Goal: Communication & Community: Answer question/provide support

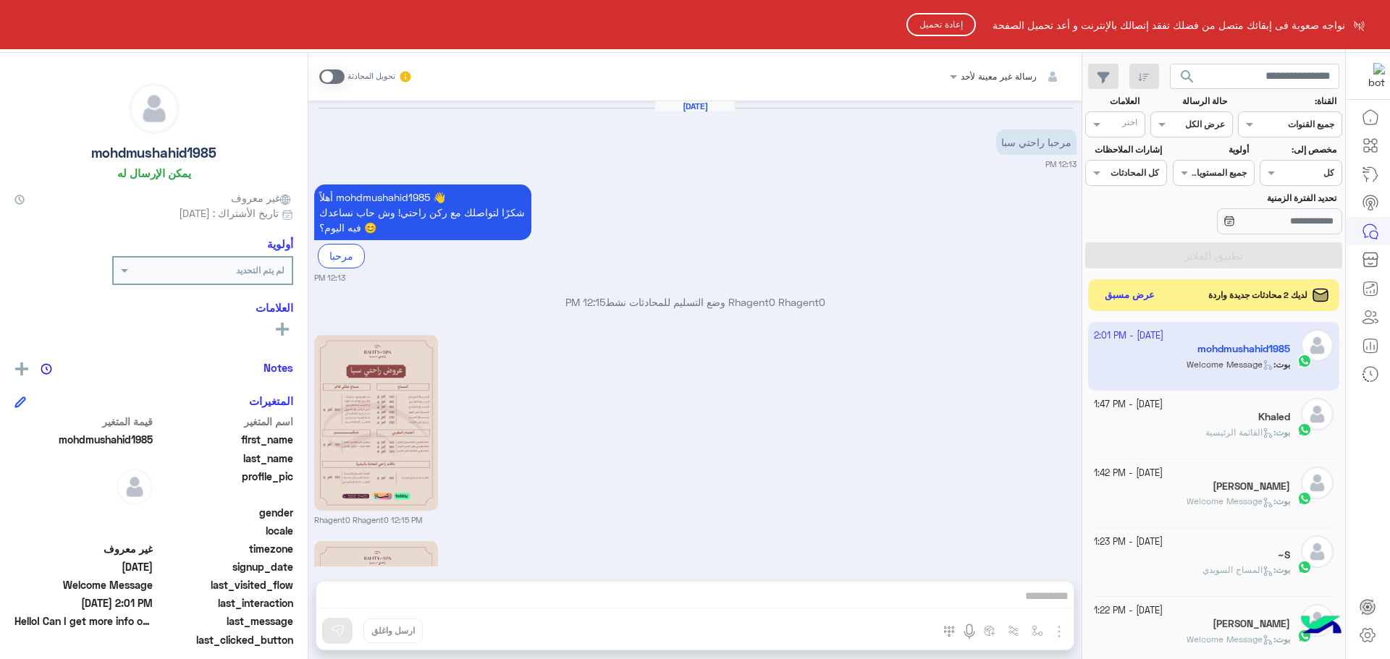
click at [932, 21] on button "إعادة تحميل" at bounding box center [940, 24] width 69 height 23
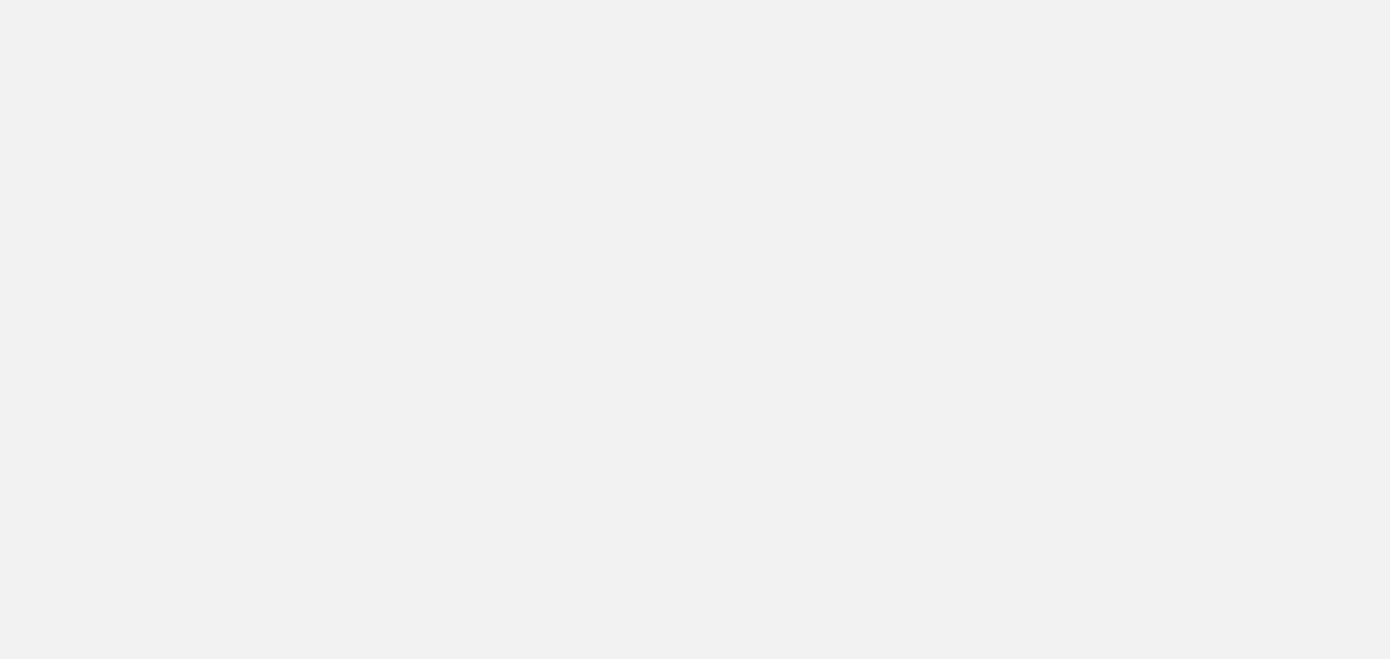
scroll to position [546, 0]
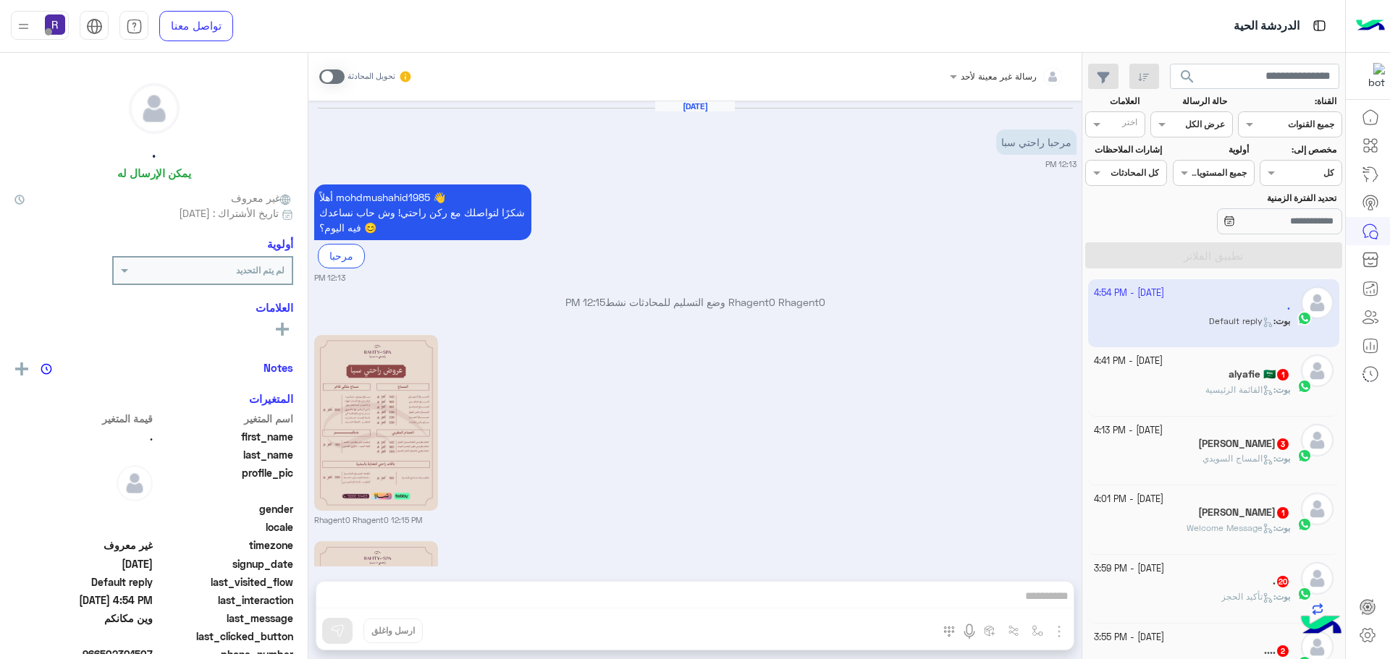
scroll to position [879, 0]
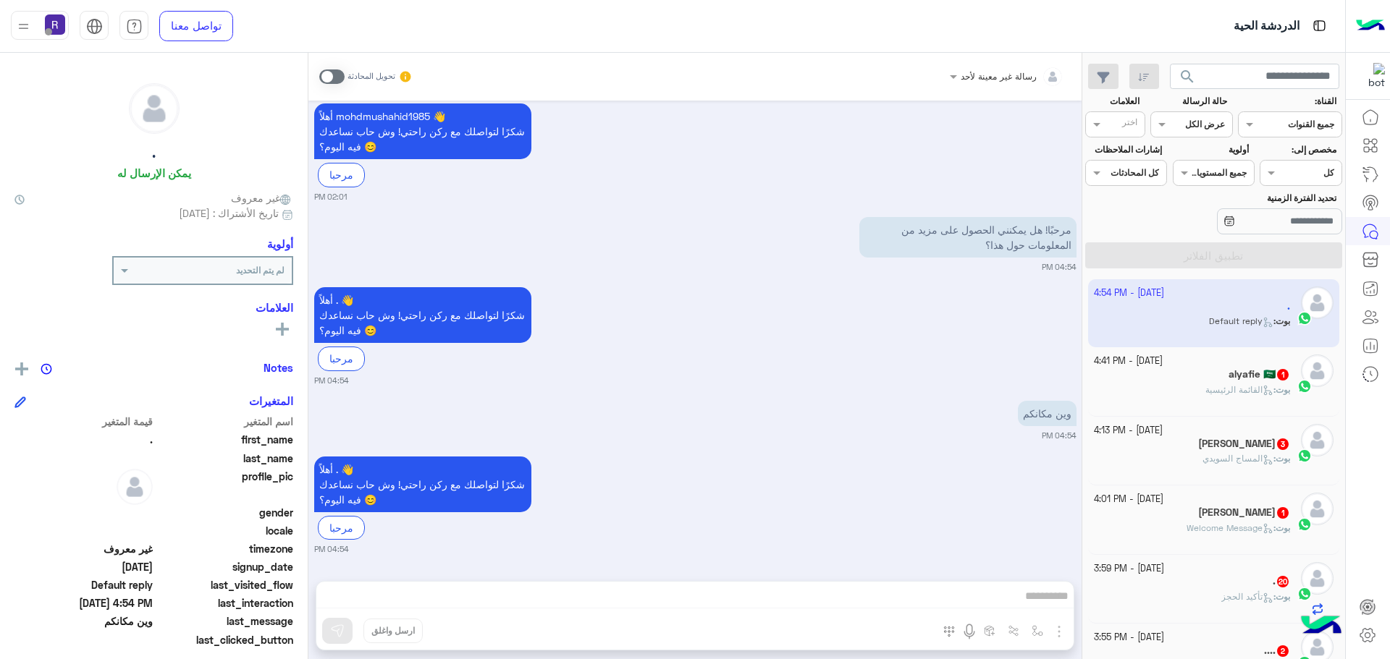
click at [1229, 387] on span "القائمة الرئيسية" at bounding box center [1239, 389] width 68 height 11
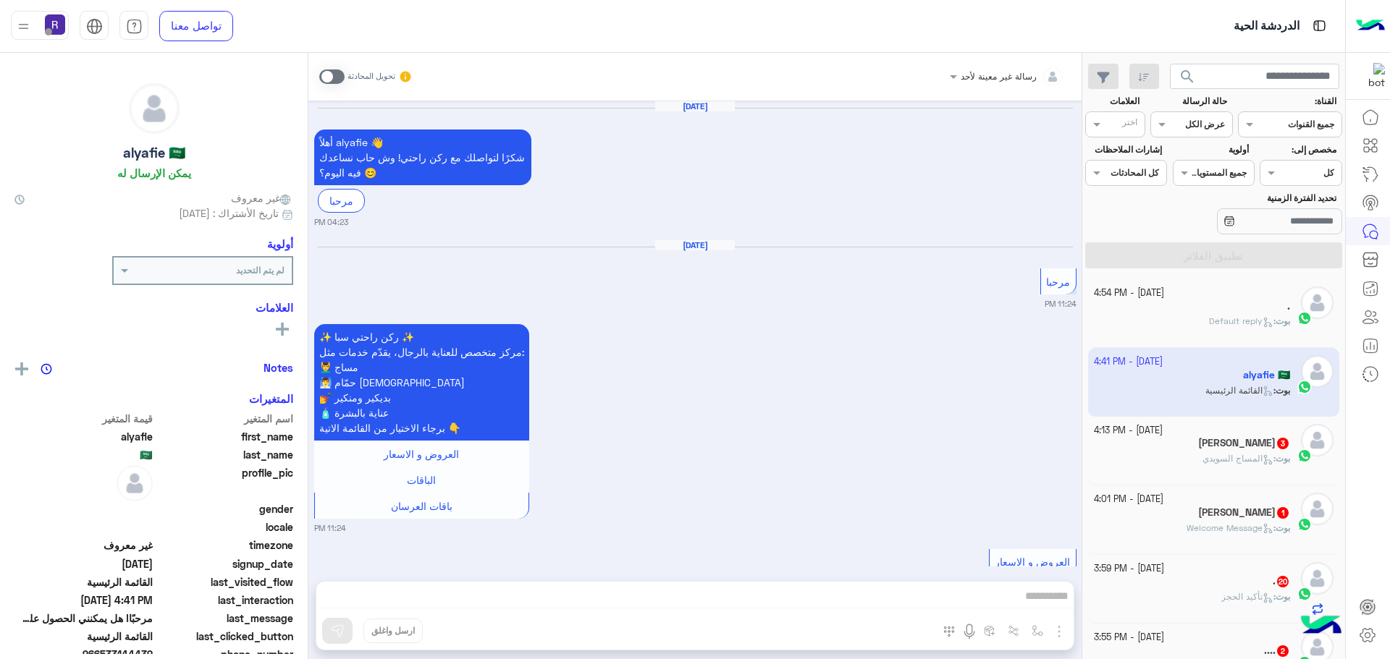
scroll to position [2511, 0]
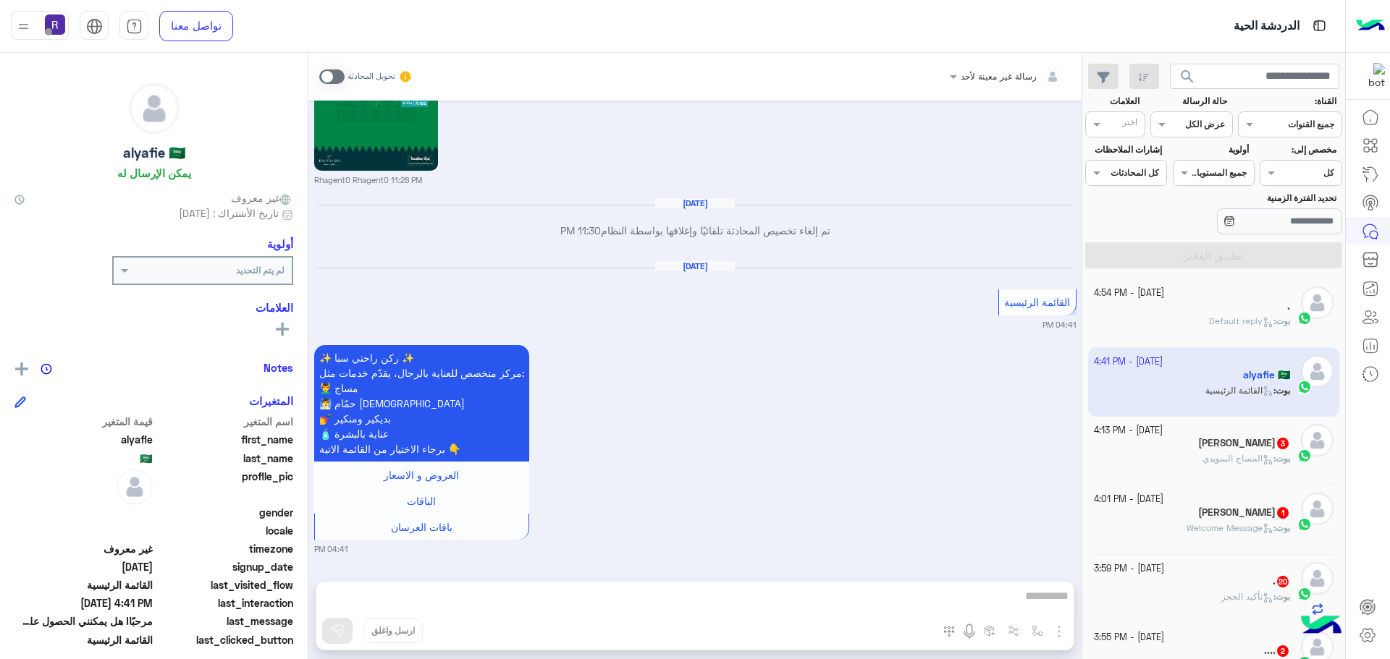
click at [1214, 450] on div "سعيد كنن 3" at bounding box center [1192, 444] width 197 height 15
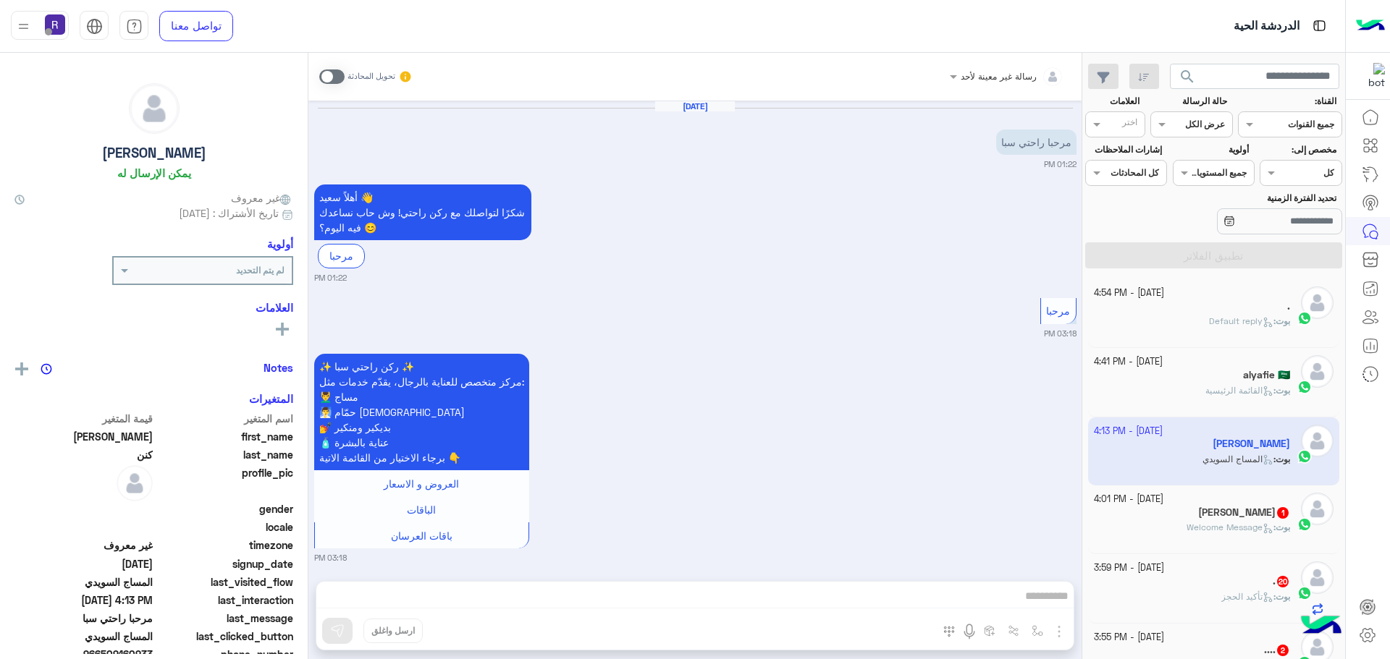
scroll to position [451, 0]
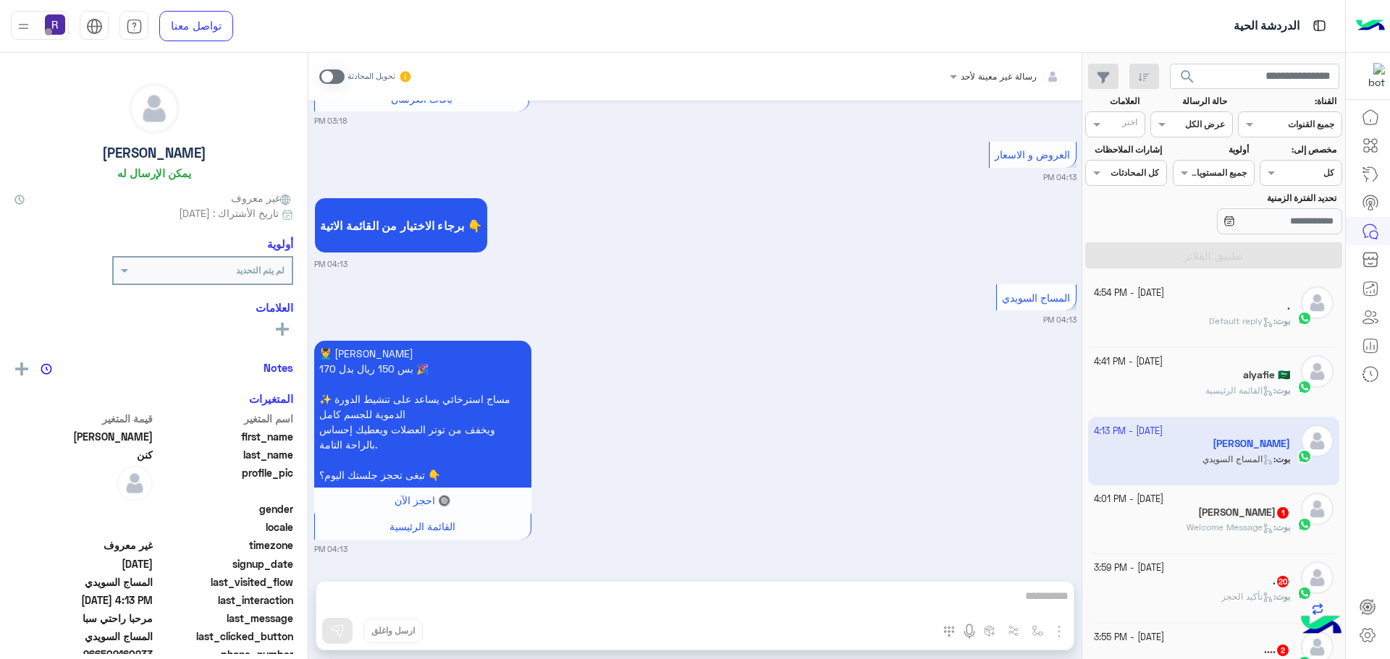
click at [1259, 502] on div "[DATE] - 4:01 PM" at bounding box center [1192, 500] width 197 height 14
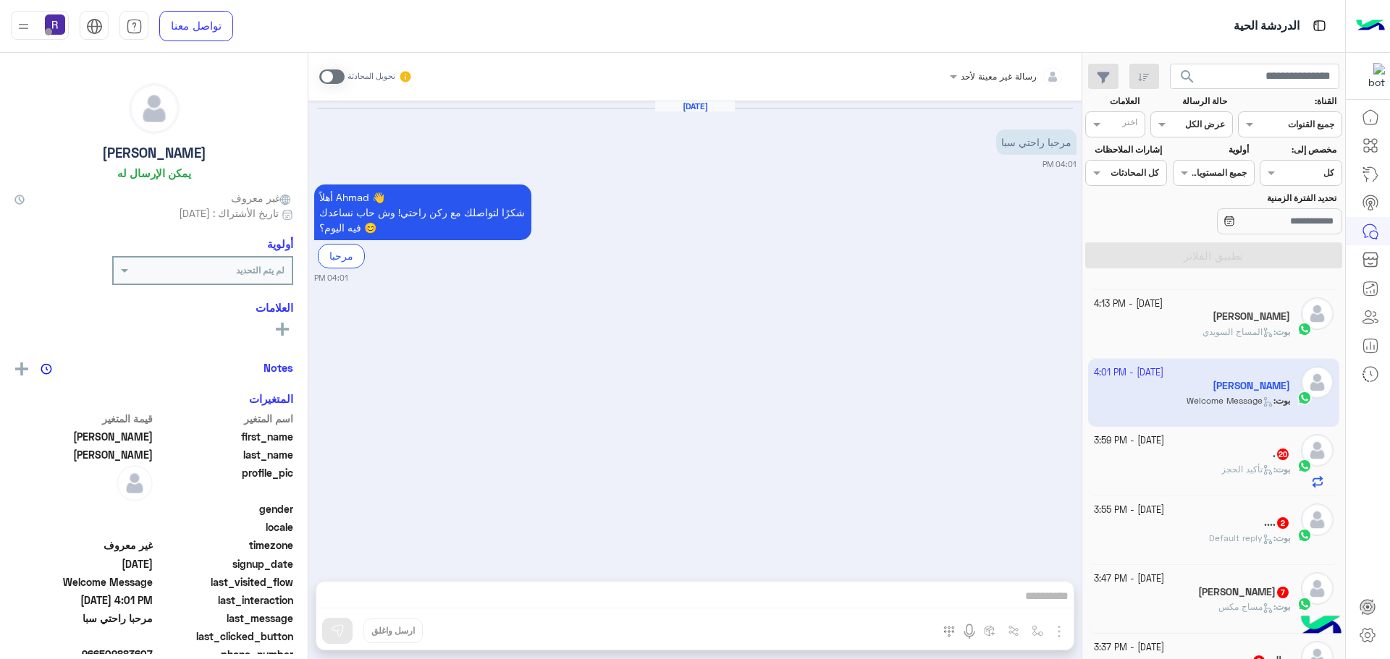
scroll to position [217, 0]
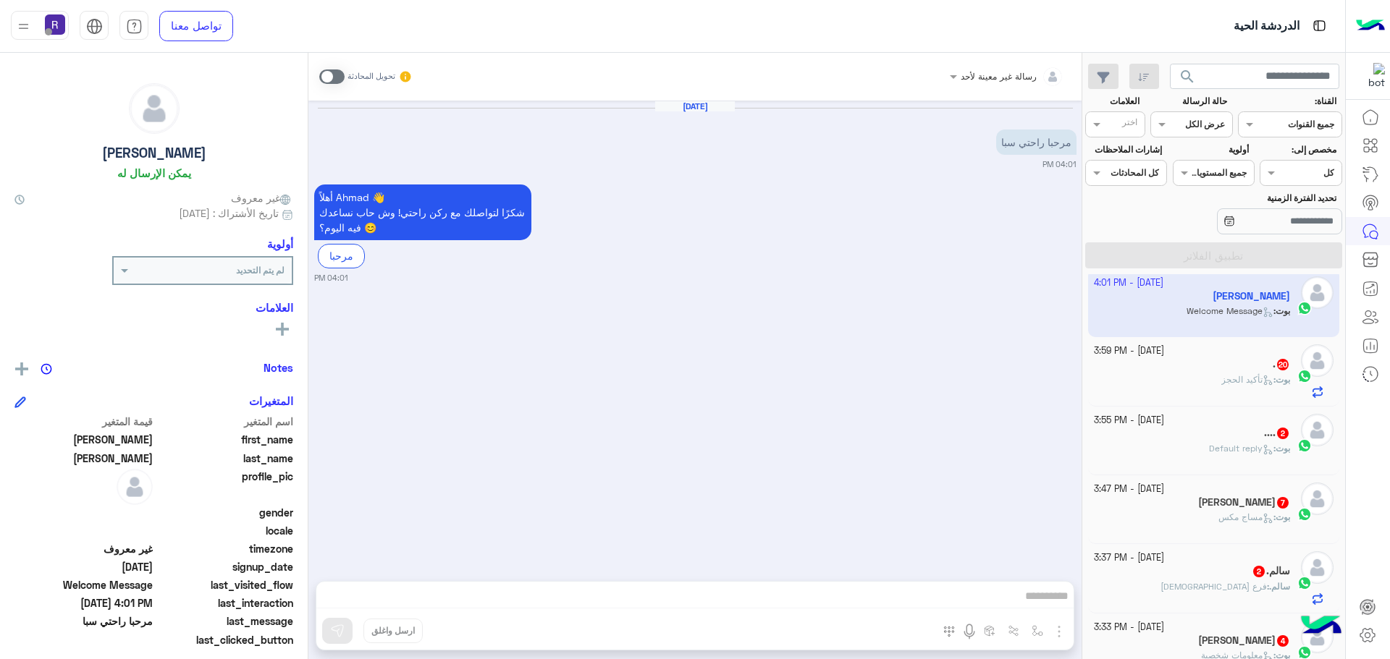
click at [1209, 379] on div "بوت : تأكيد الحجز" at bounding box center [1192, 385] width 197 height 25
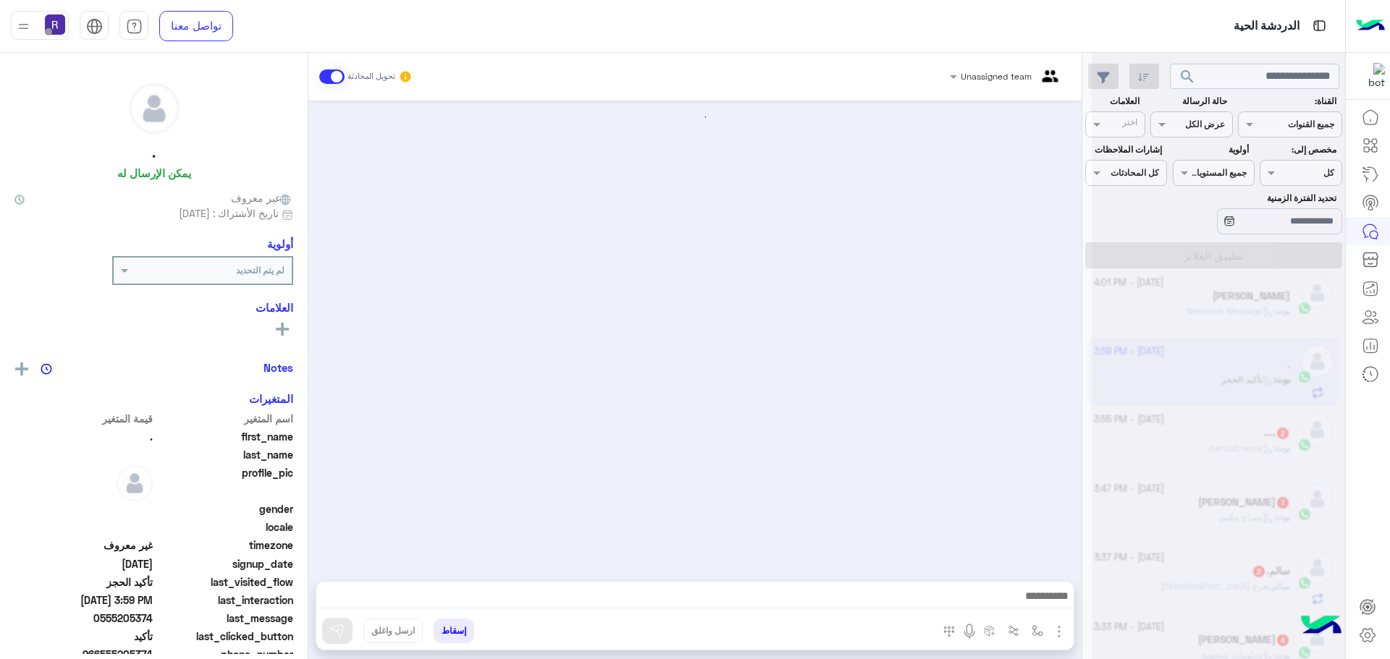
scroll to position [1863, 0]
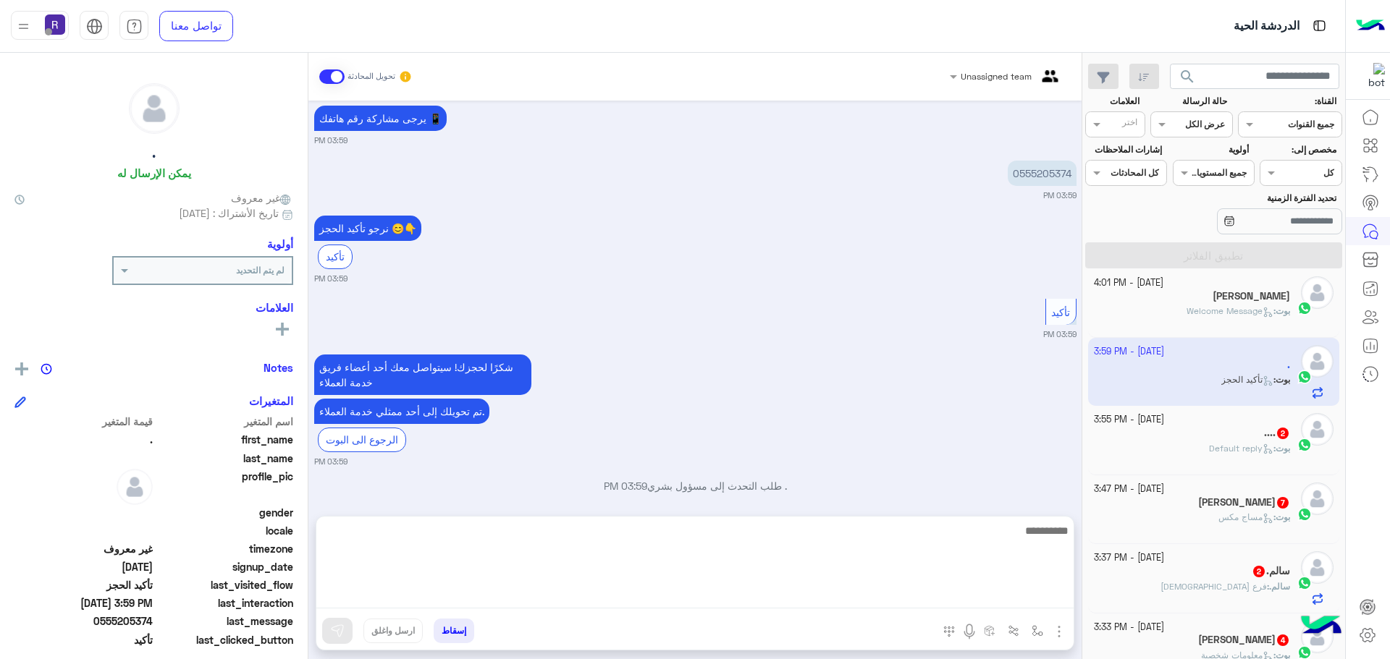
click at [840, 588] on textarea at bounding box center [694, 565] width 757 height 87
type textarea "**********"
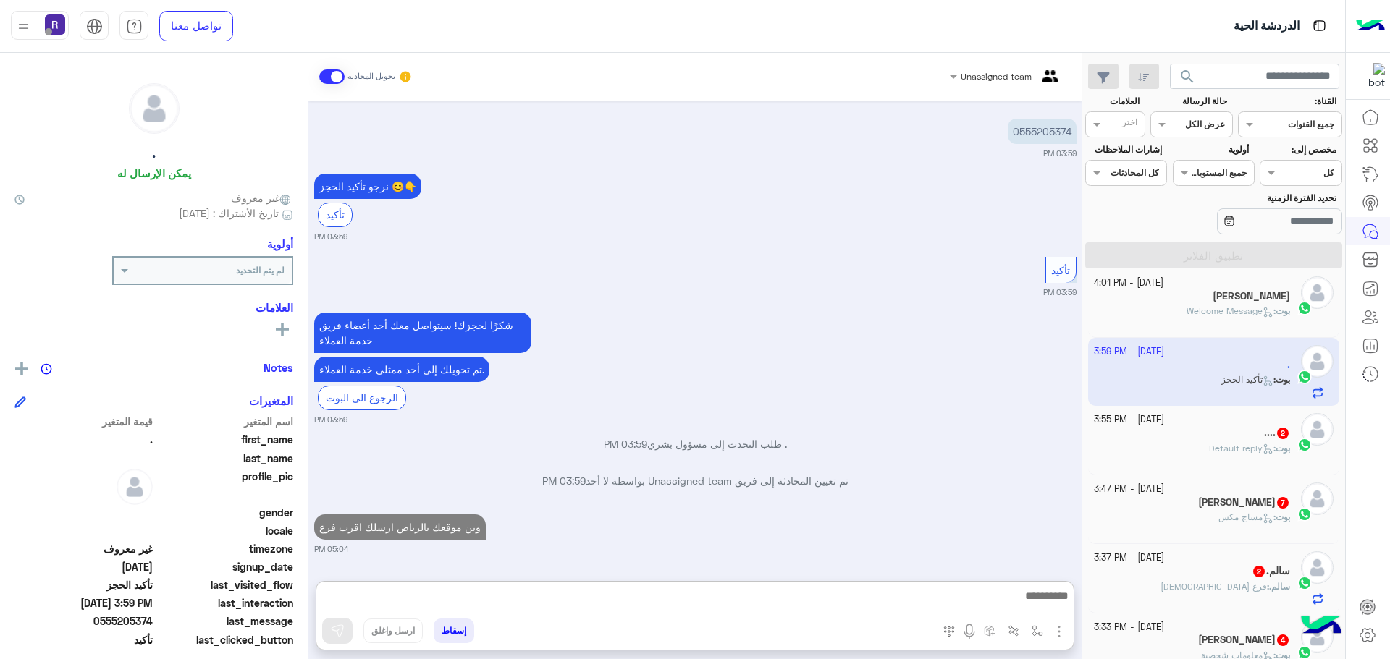
click at [1212, 423] on div "[DATE] - 3:55 PM" at bounding box center [1192, 420] width 197 height 14
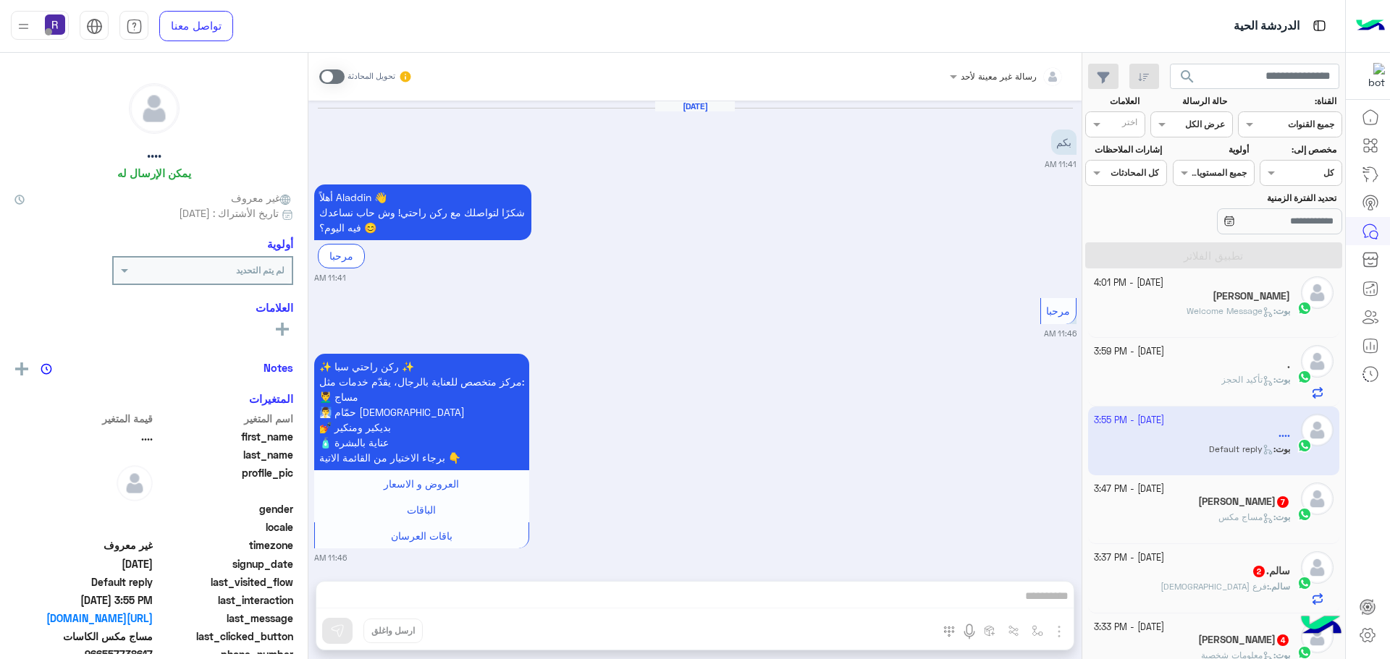
scroll to position [1349, 0]
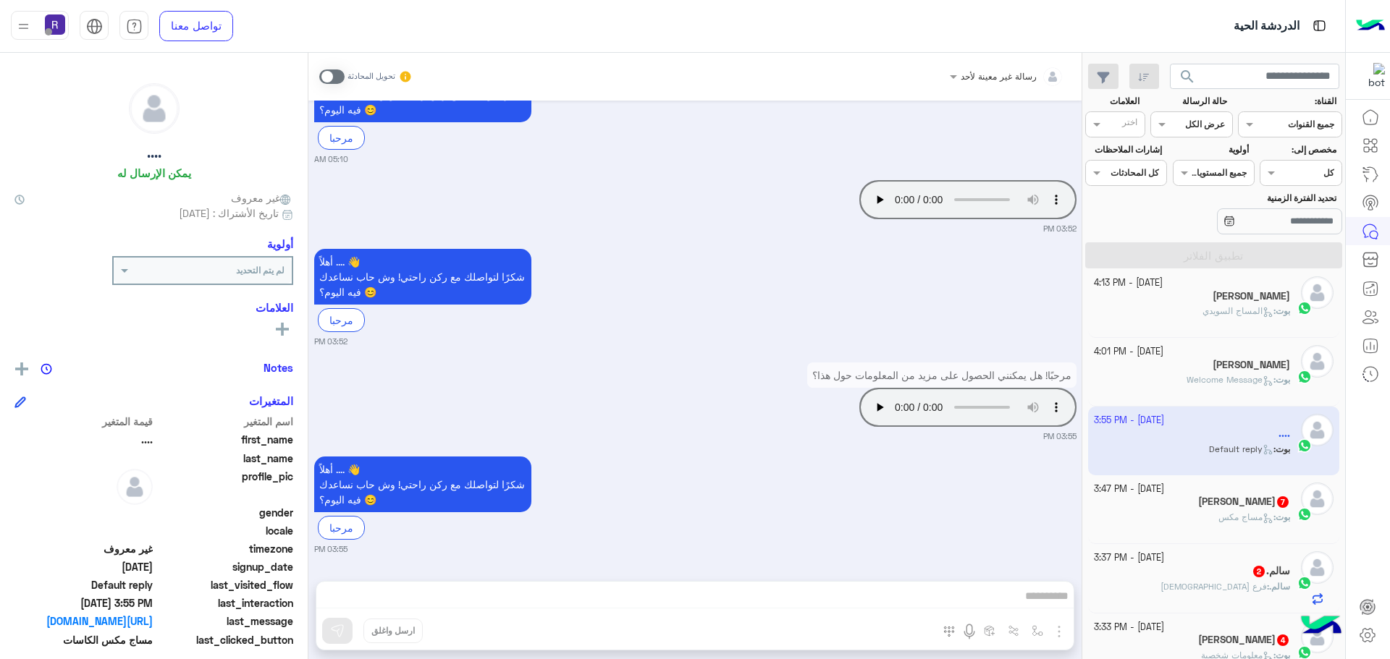
click at [1220, 517] on span "مساج مكس" at bounding box center [1245, 517] width 55 height 11
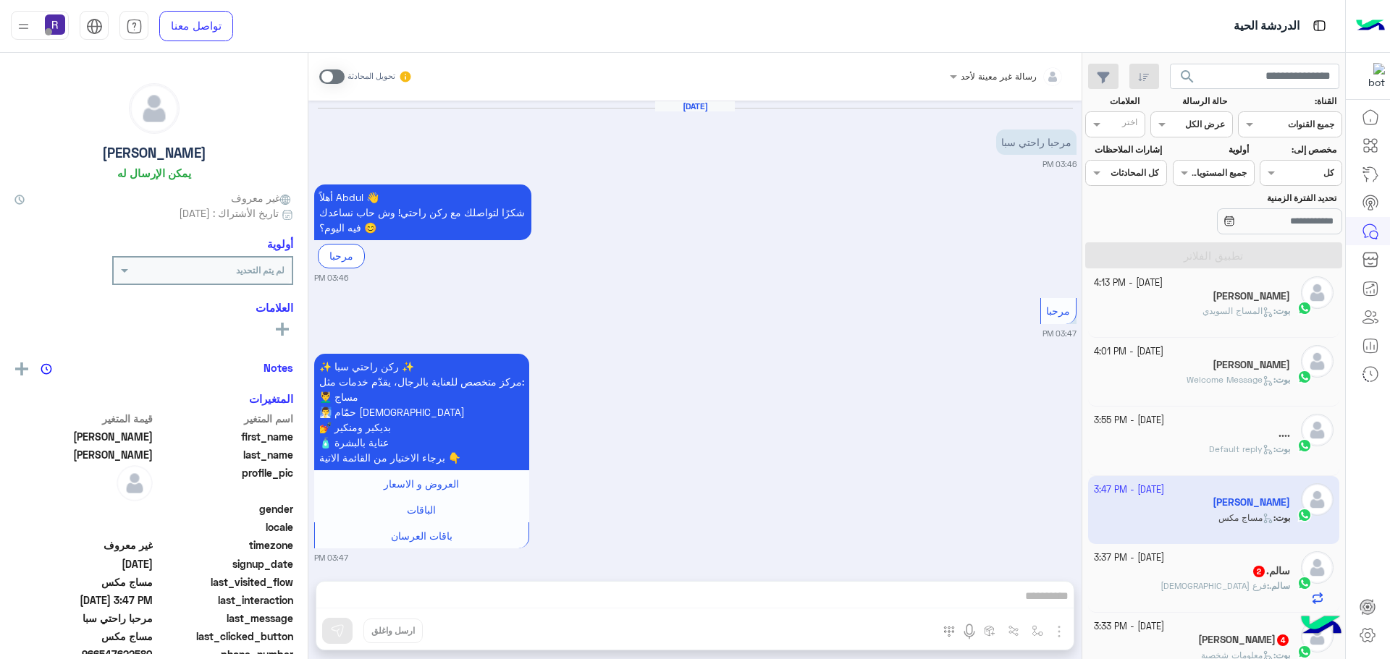
scroll to position [1325, 0]
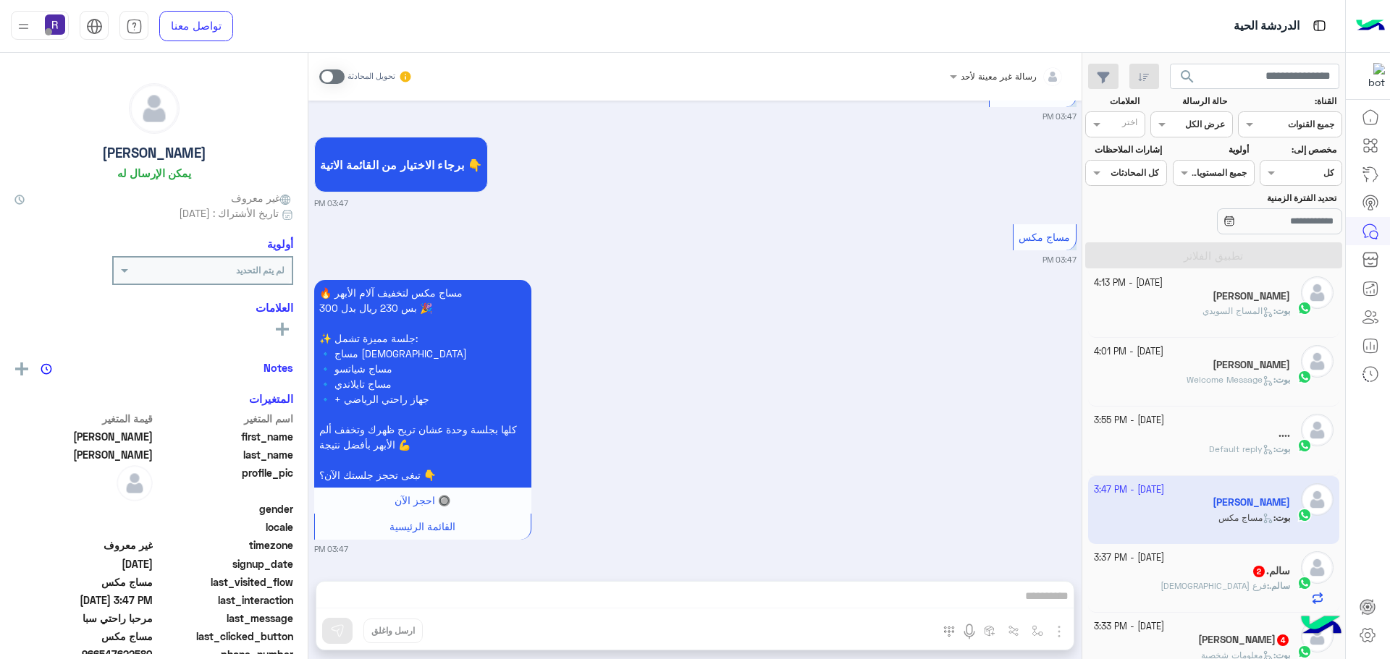
click at [1223, 576] on div "سالم. 2" at bounding box center [1192, 572] width 197 height 15
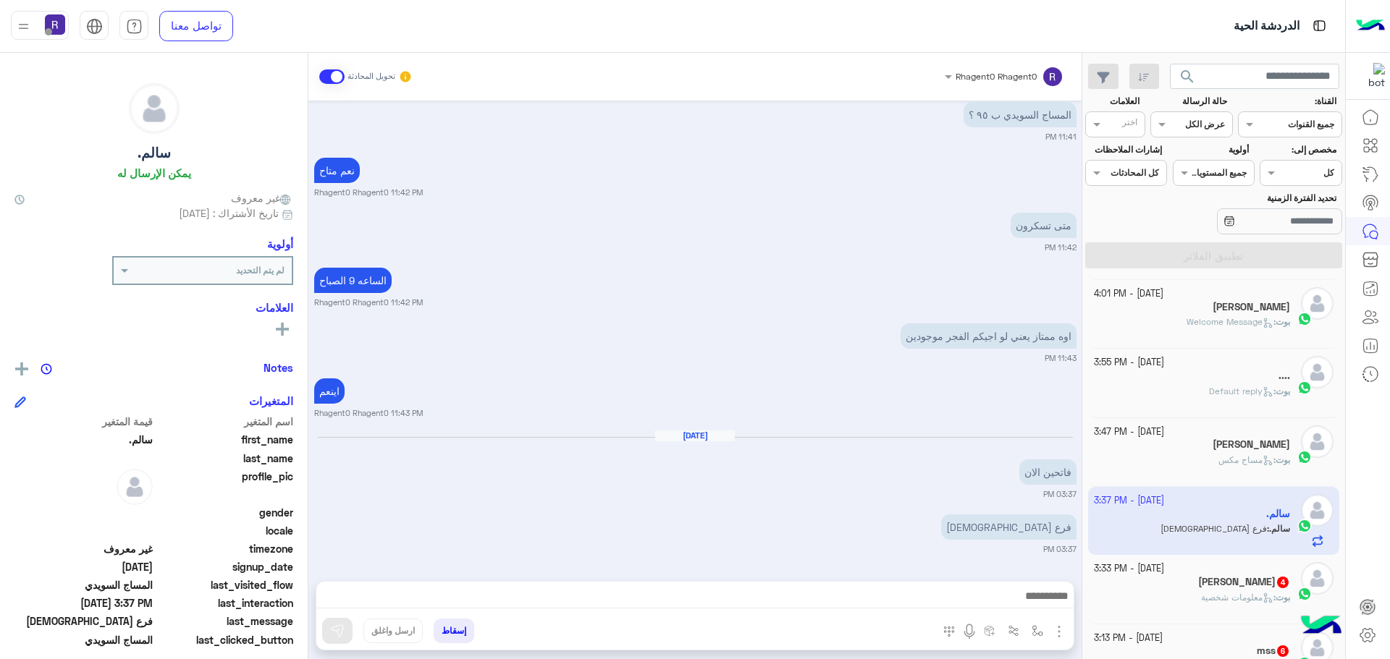
scroll to position [362, 0]
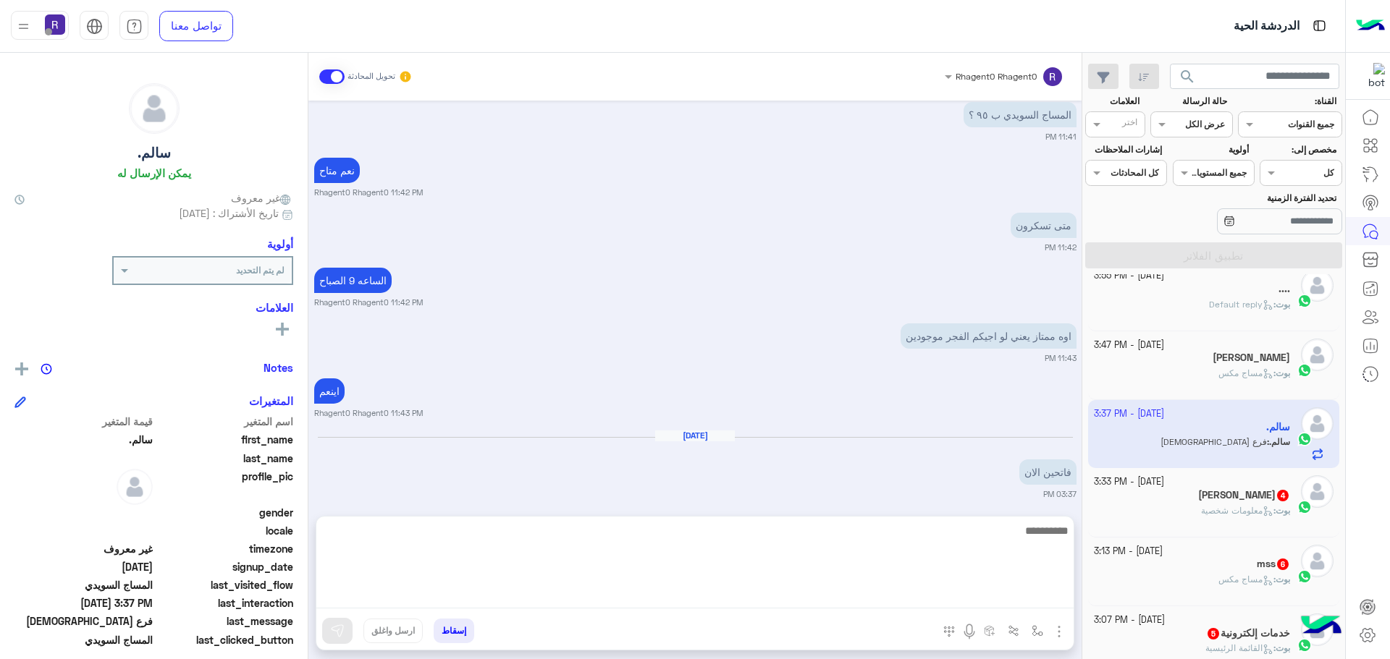
click at [981, 600] on textarea at bounding box center [694, 565] width 757 height 87
type textarea "**********"
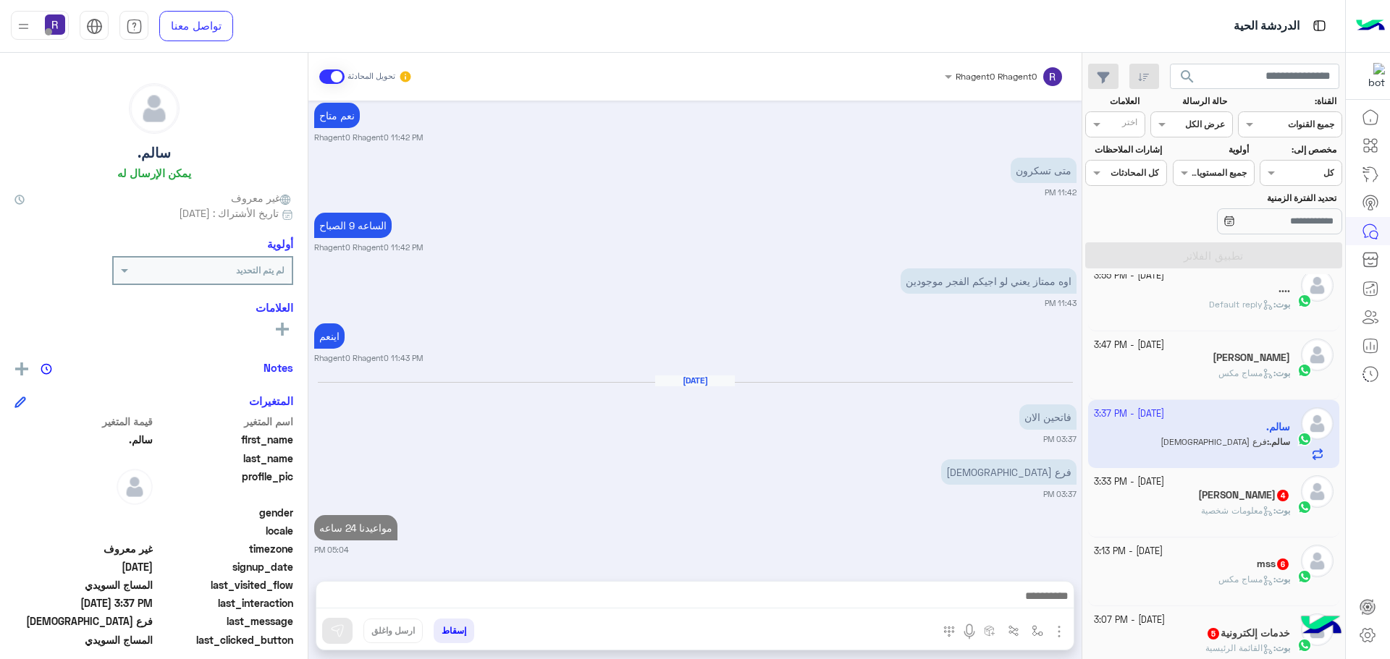
click at [1214, 502] on div "Ali 4" at bounding box center [1192, 496] width 197 height 15
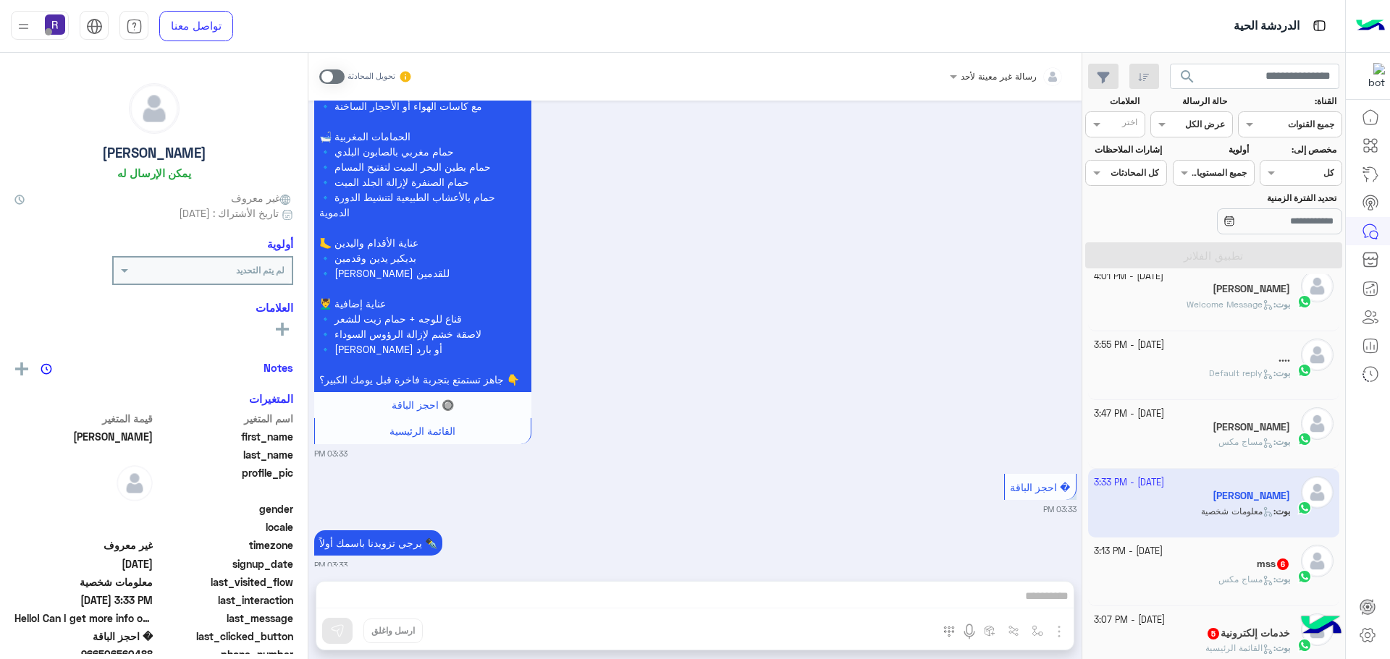
scroll to position [362, 0]
click at [1214, 572] on div "mss 6" at bounding box center [1192, 565] width 197 height 15
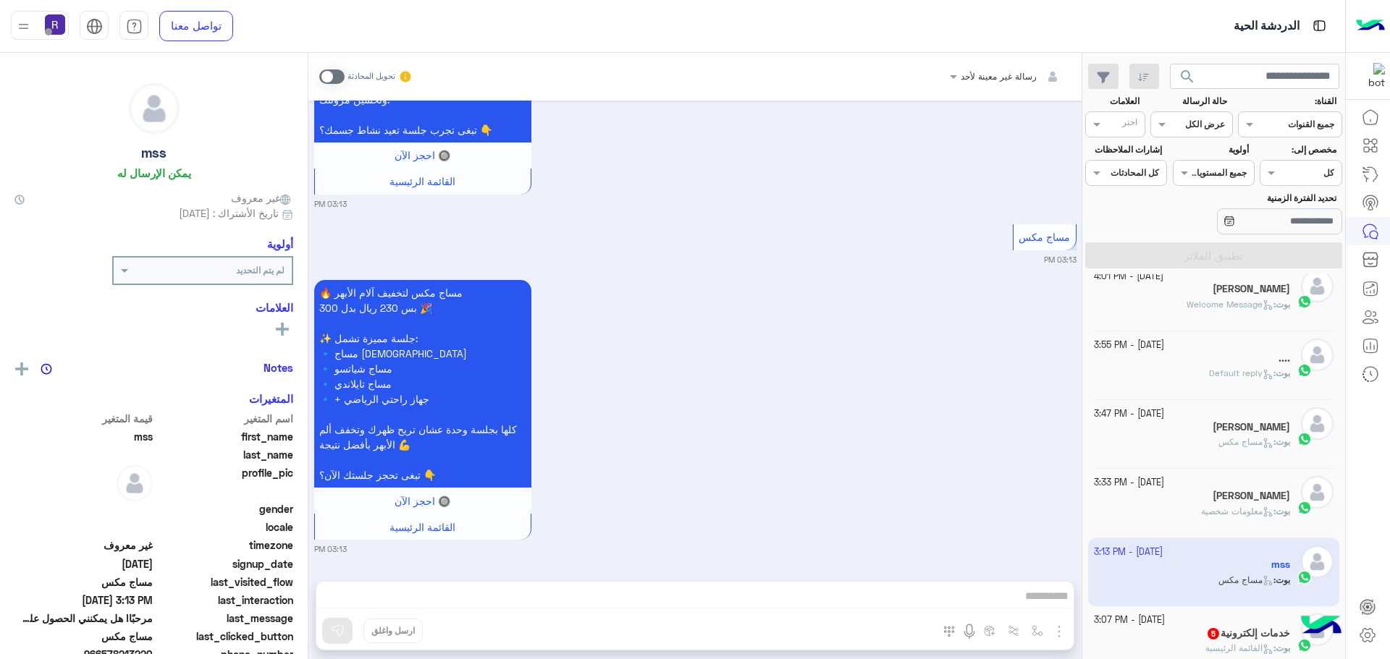
scroll to position [507, 0]
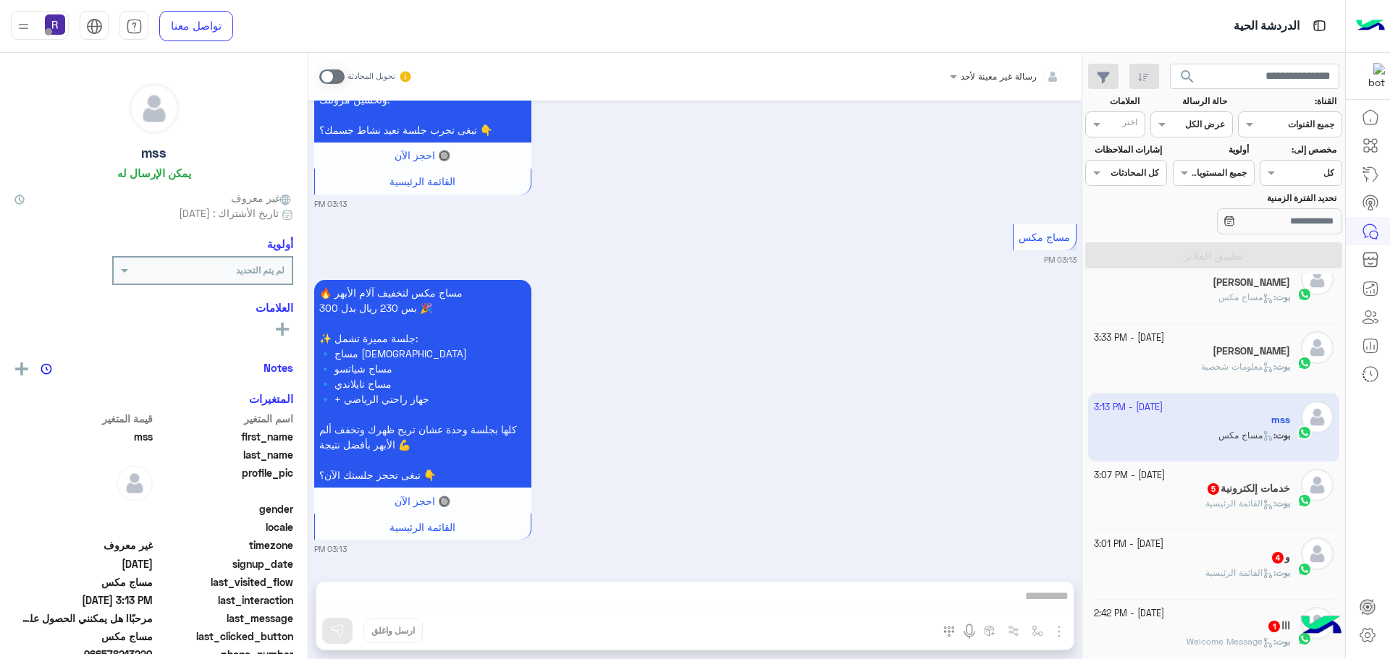
click at [1207, 523] on div "بوت : القائمة الرئيسية" at bounding box center [1192, 509] width 197 height 25
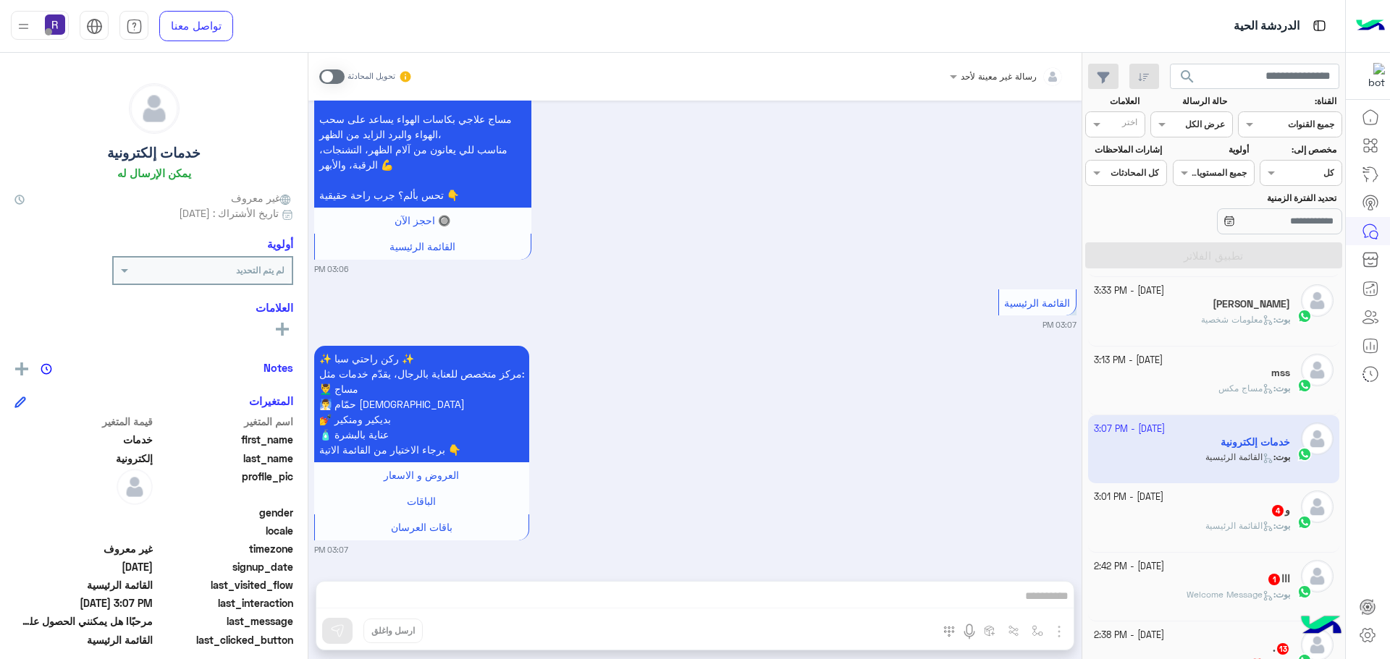
scroll to position [579, 0]
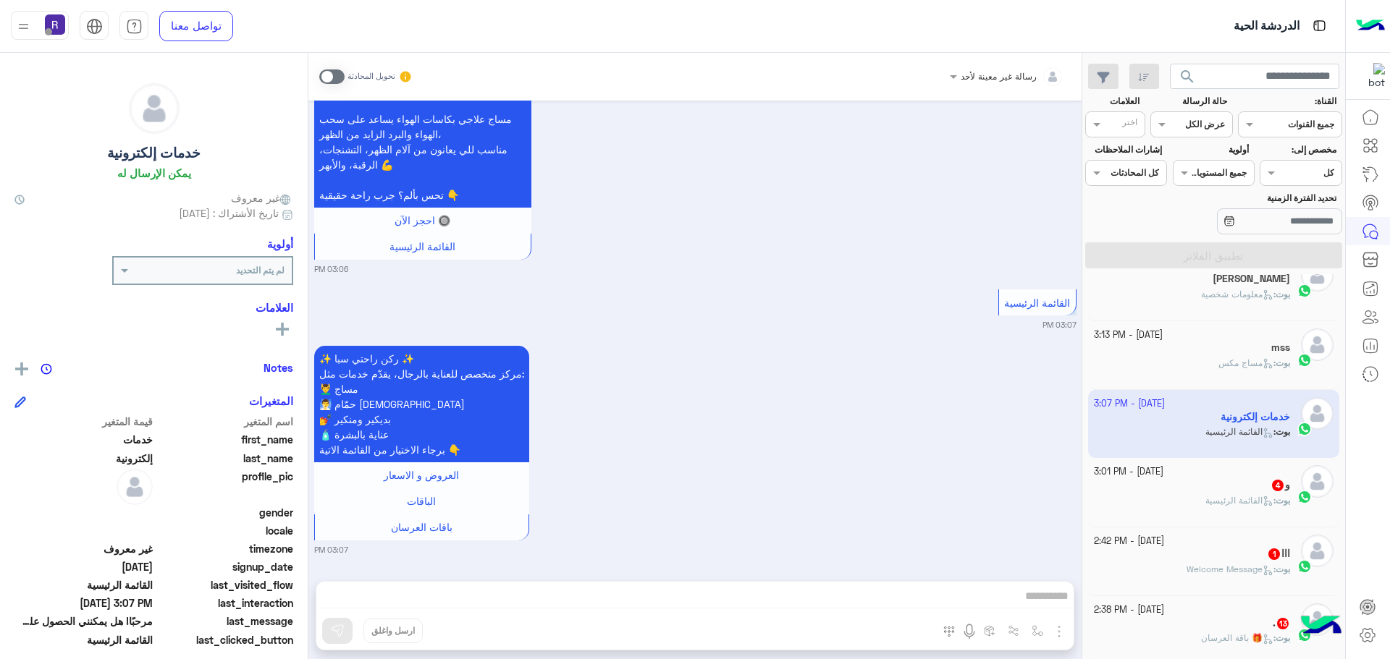
click at [1215, 491] on div "و 4" at bounding box center [1192, 486] width 197 height 15
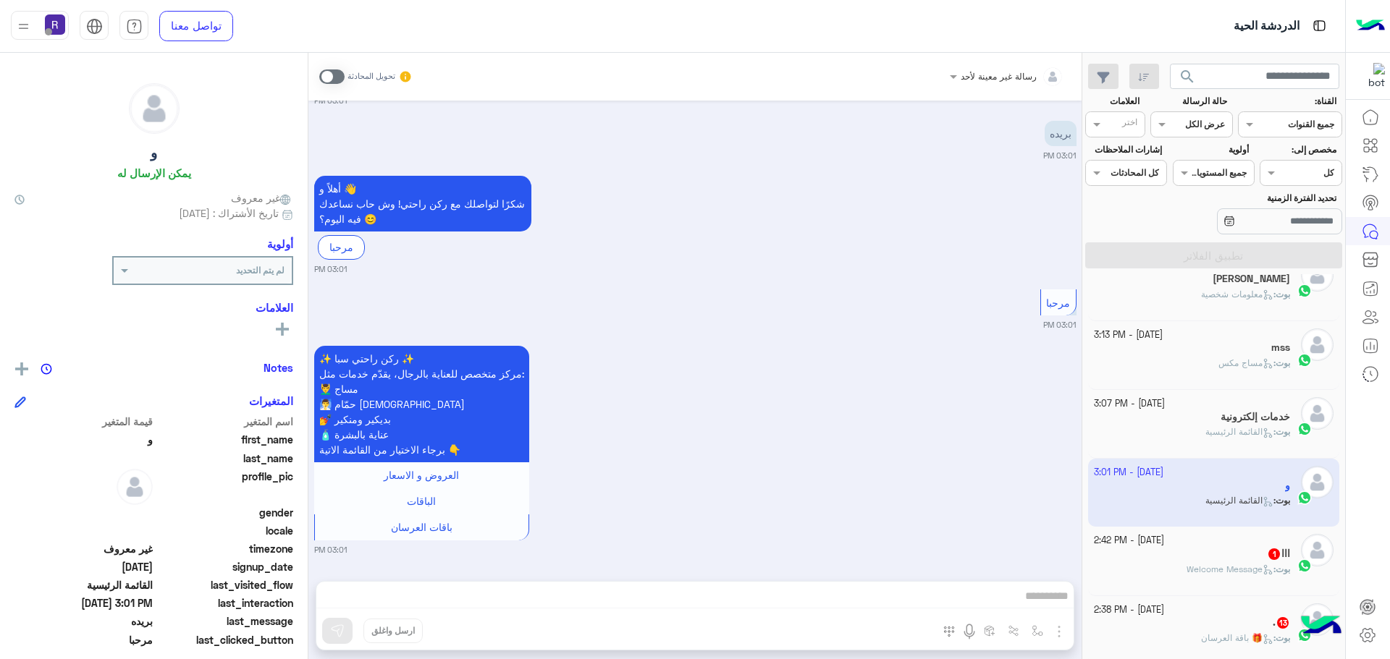
scroll to position [724, 0]
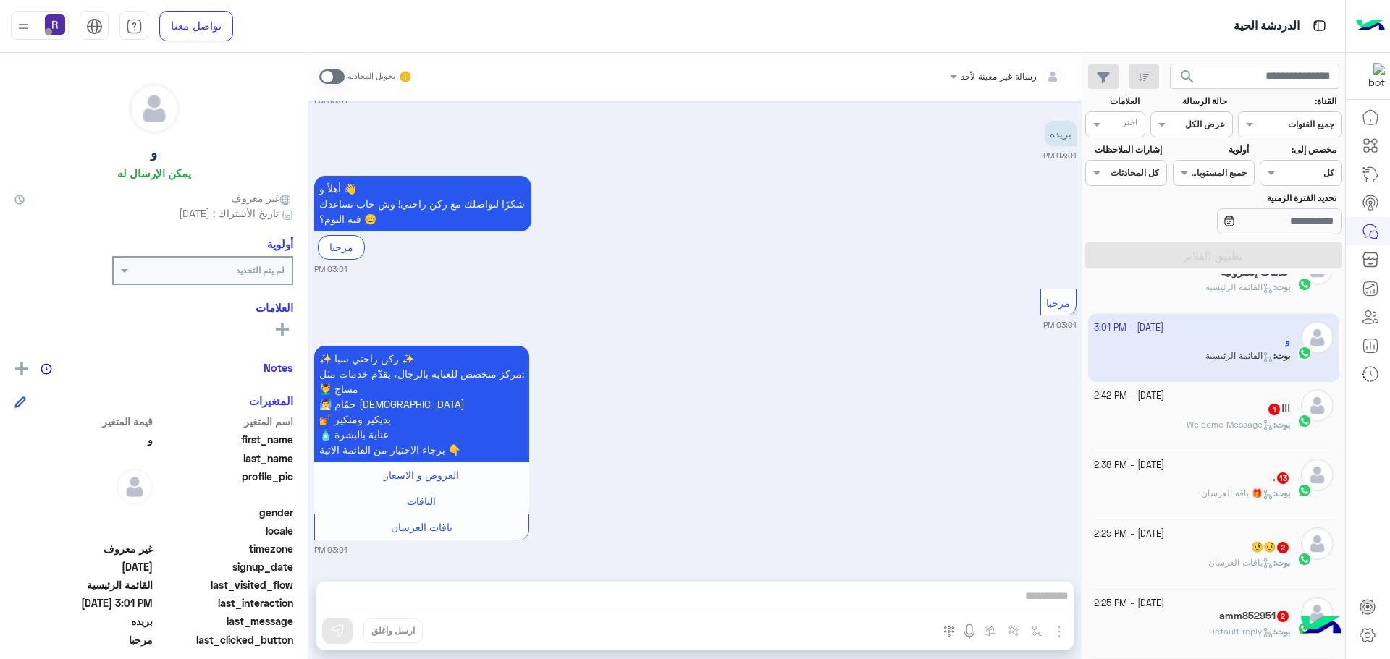
click at [1217, 442] on div "بوت : Welcome Message" at bounding box center [1192, 430] width 197 height 25
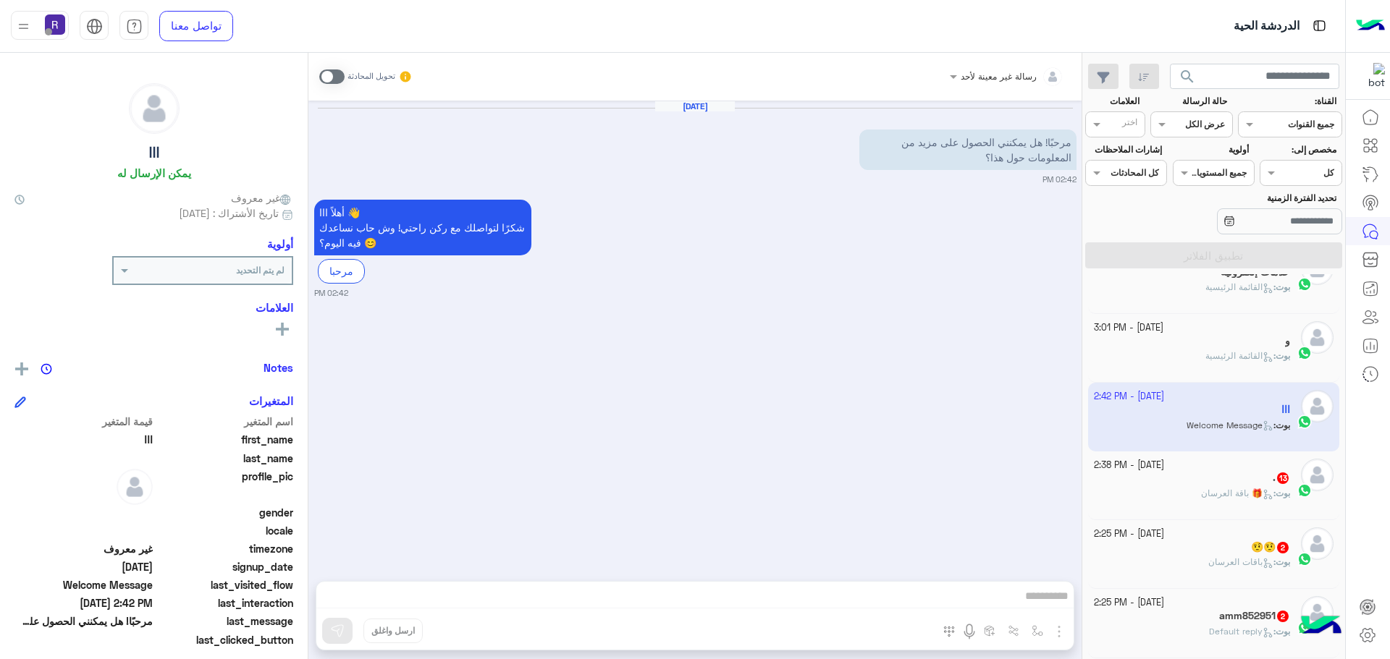
click at [1216, 482] on div ". 13" at bounding box center [1192, 479] width 197 height 15
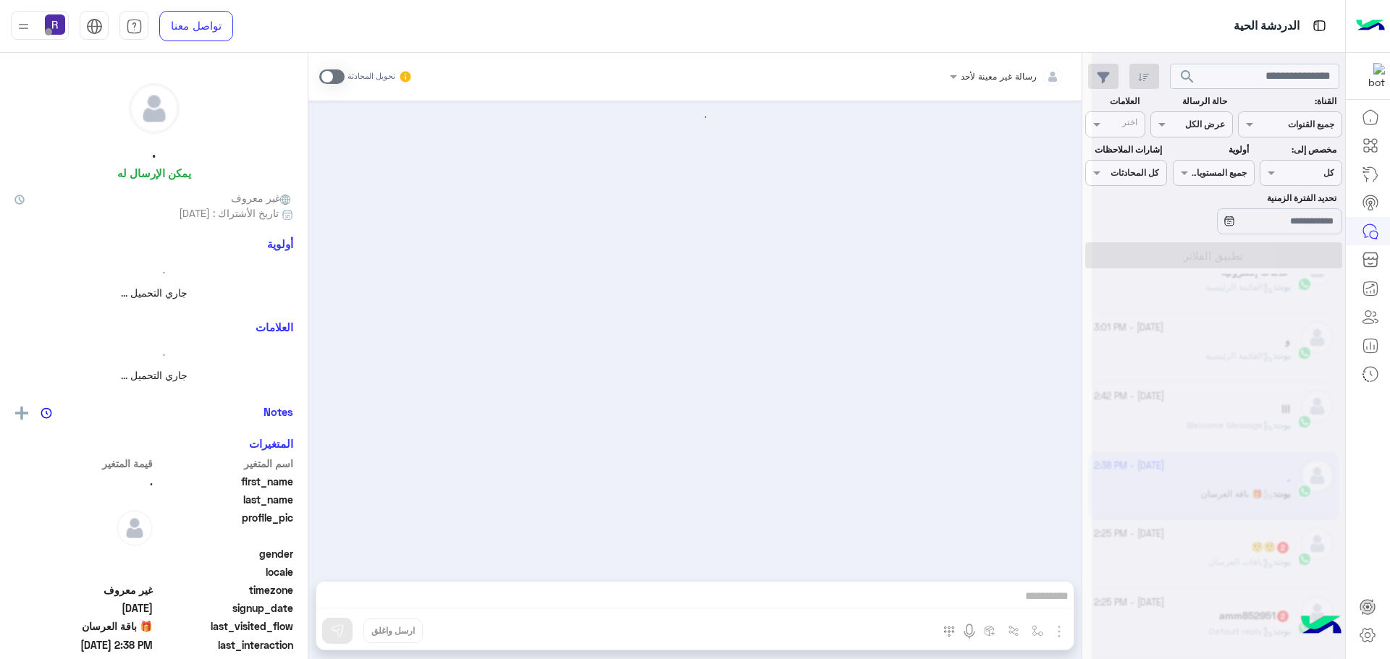
scroll to position [3506, 0]
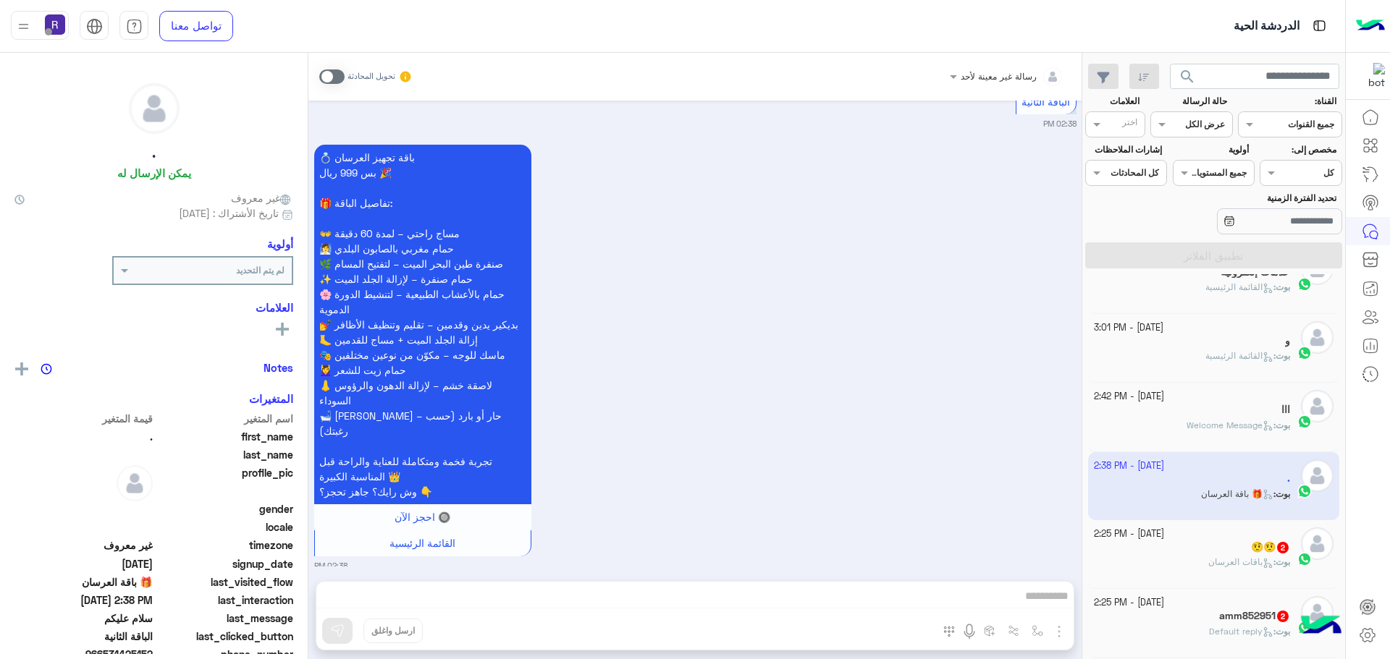
click at [1216, 534] on div "[DATE] - 2:25 PM" at bounding box center [1192, 535] width 197 height 14
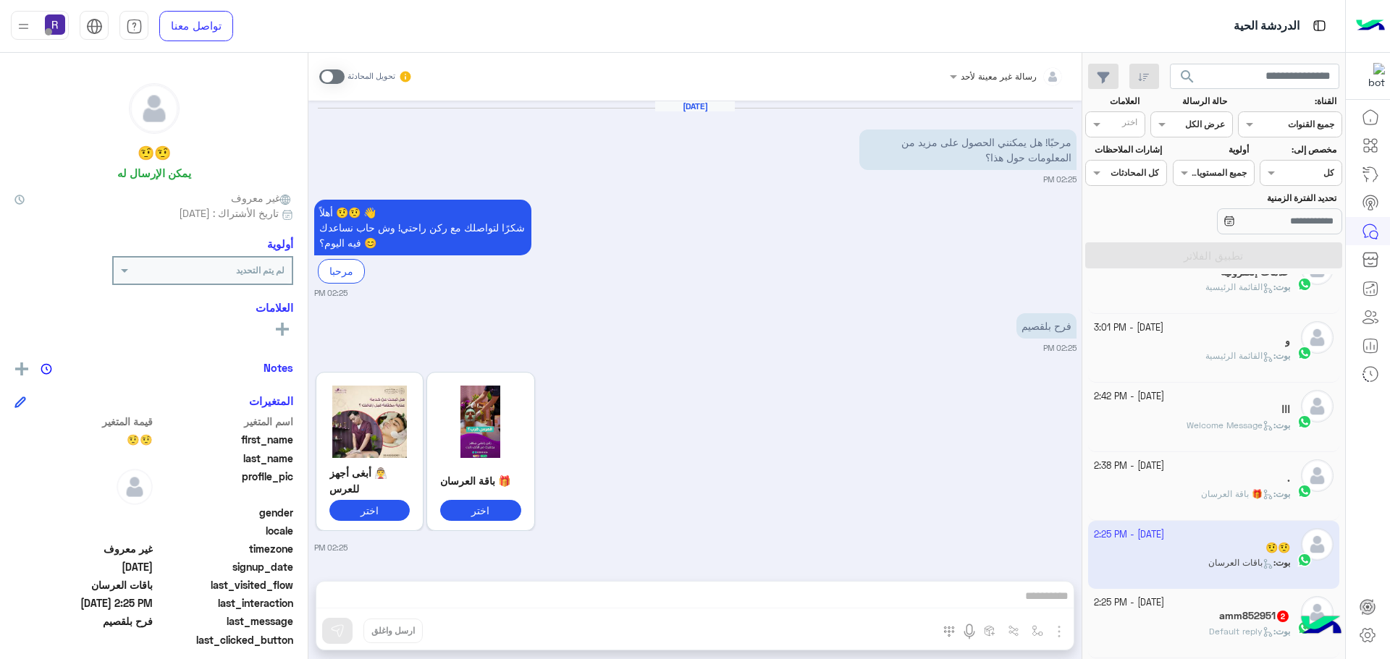
click at [1209, 630] on span "Default reply" at bounding box center [1241, 631] width 64 height 11
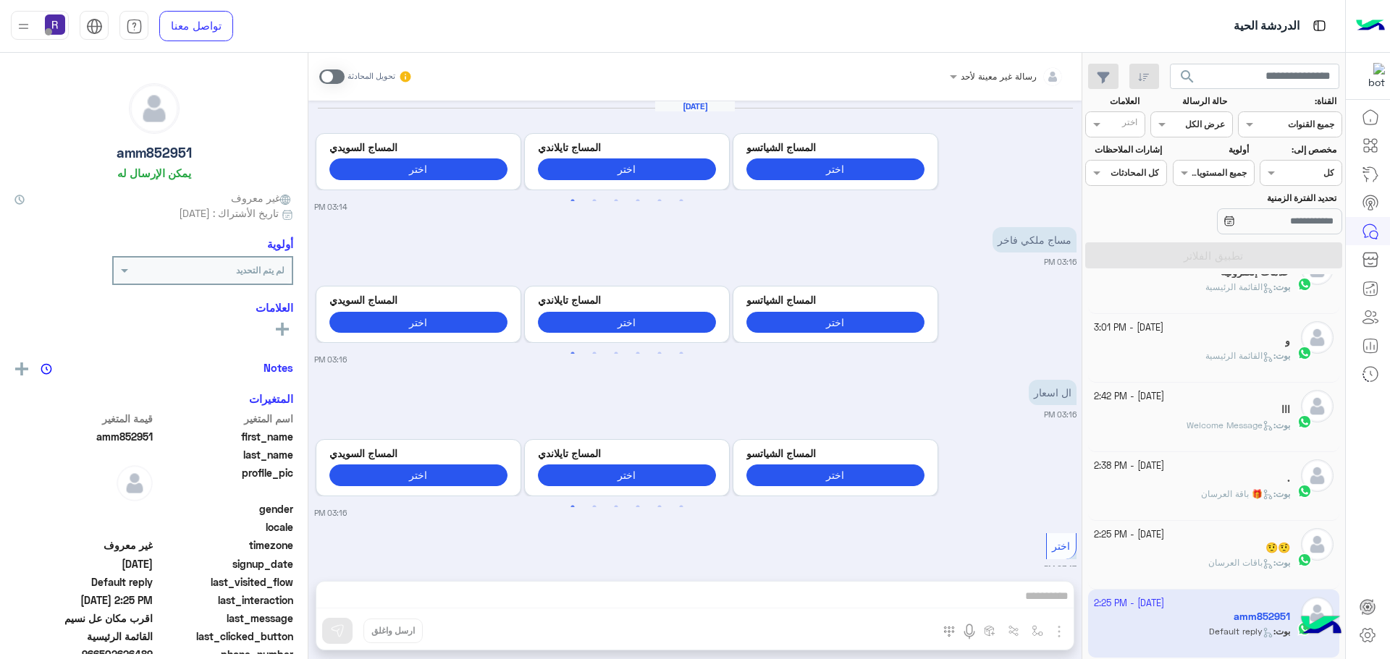
scroll to position [1521, 0]
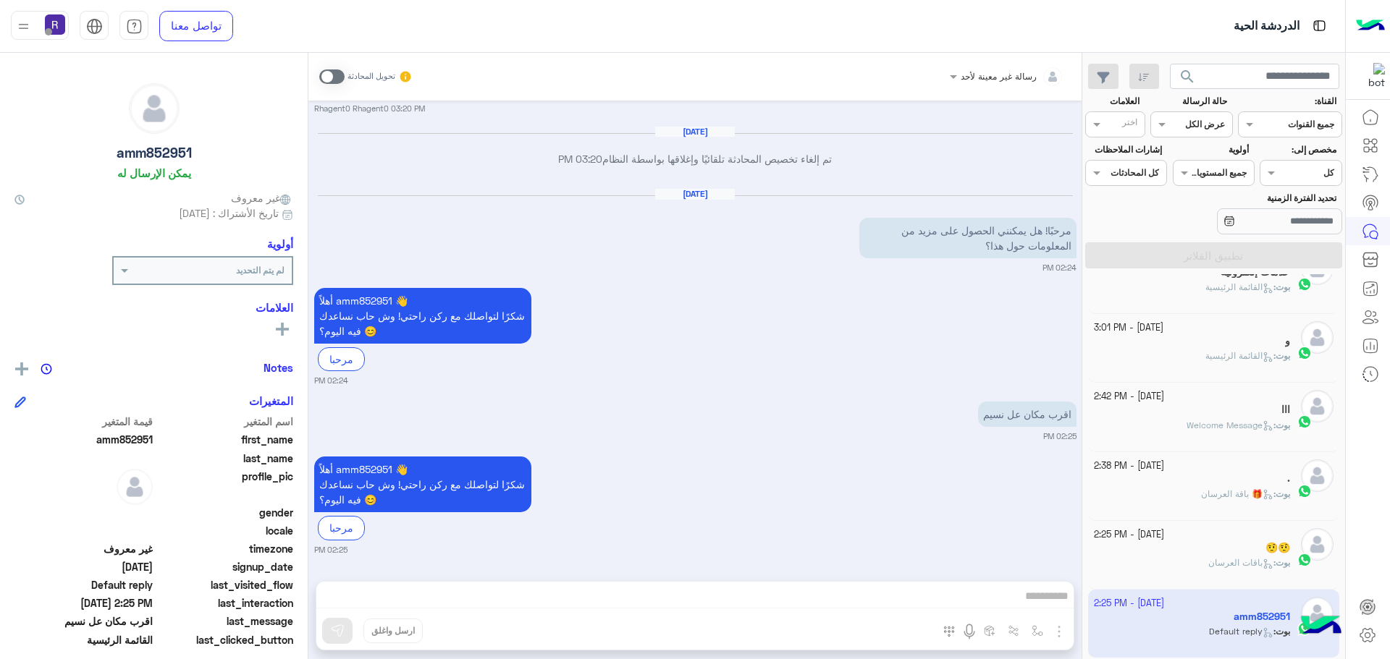
click at [1197, 557] on div "بوت : باقات العرسان" at bounding box center [1192, 569] width 197 height 25
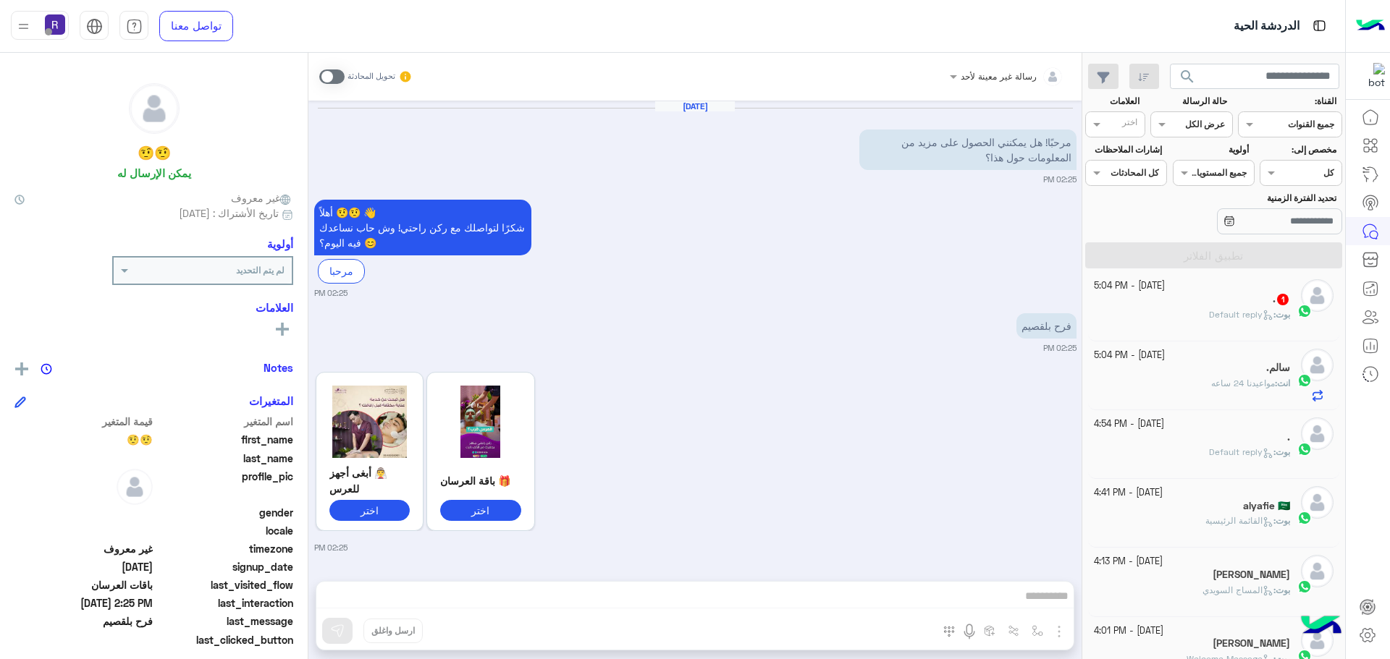
click at [1229, 326] on div "بوت : Default reply" at bounding box center [1192, 320] width 197 height 25
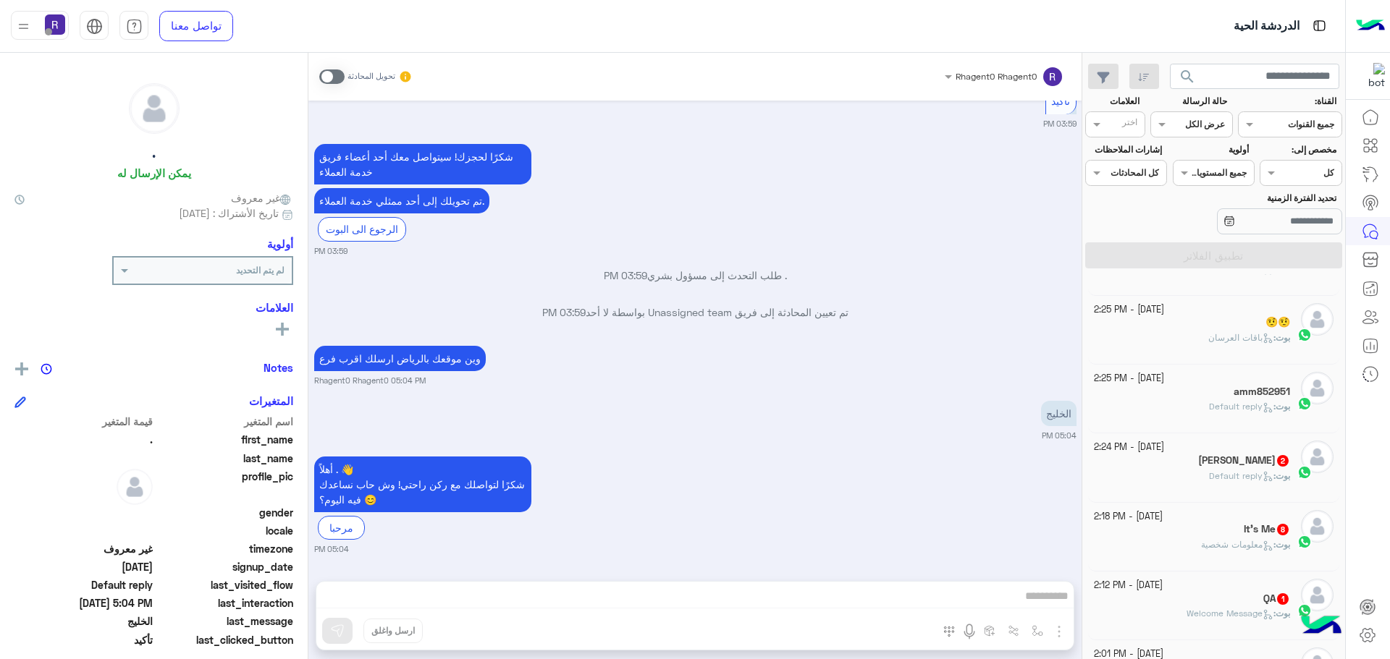
click at [1230, 461] on h5 "Mohammad Saad 2" at bounding box center [1244, 461] width 92 height 12
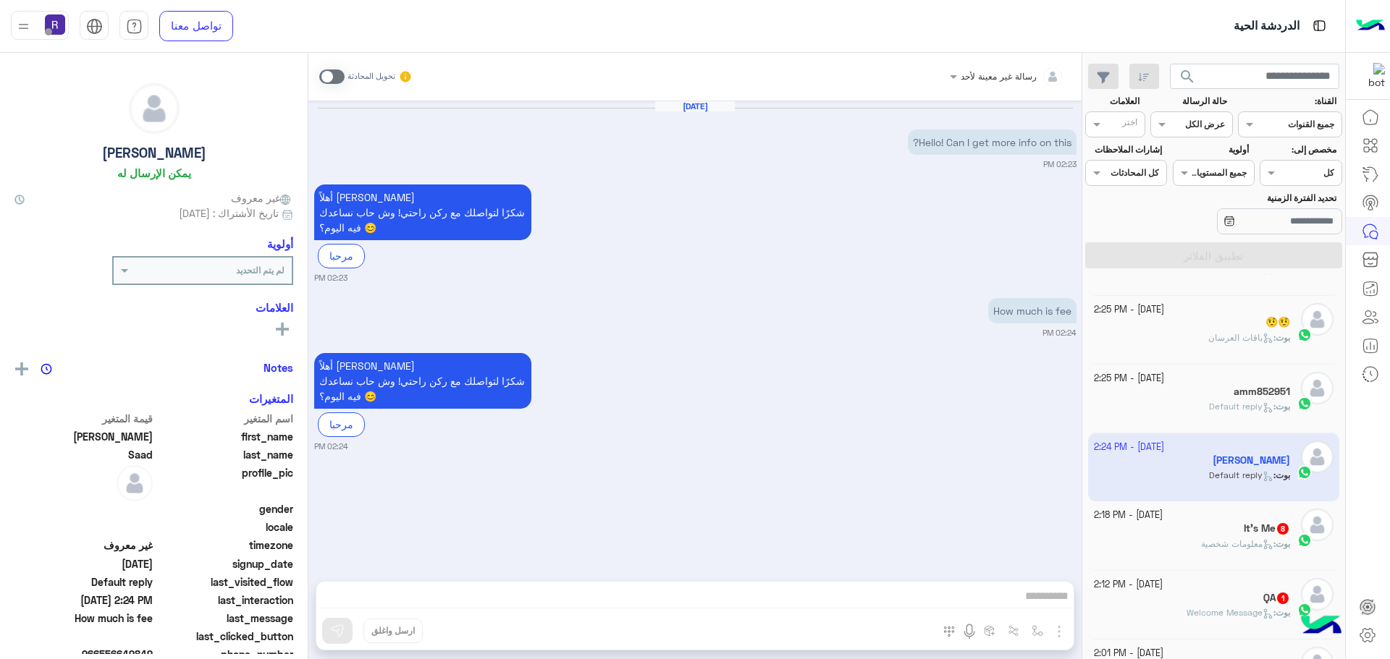
click at [1239, 521] on div "[DATE] - 2:18 PM" at bounding box center [1192, 516] width 197 height 14
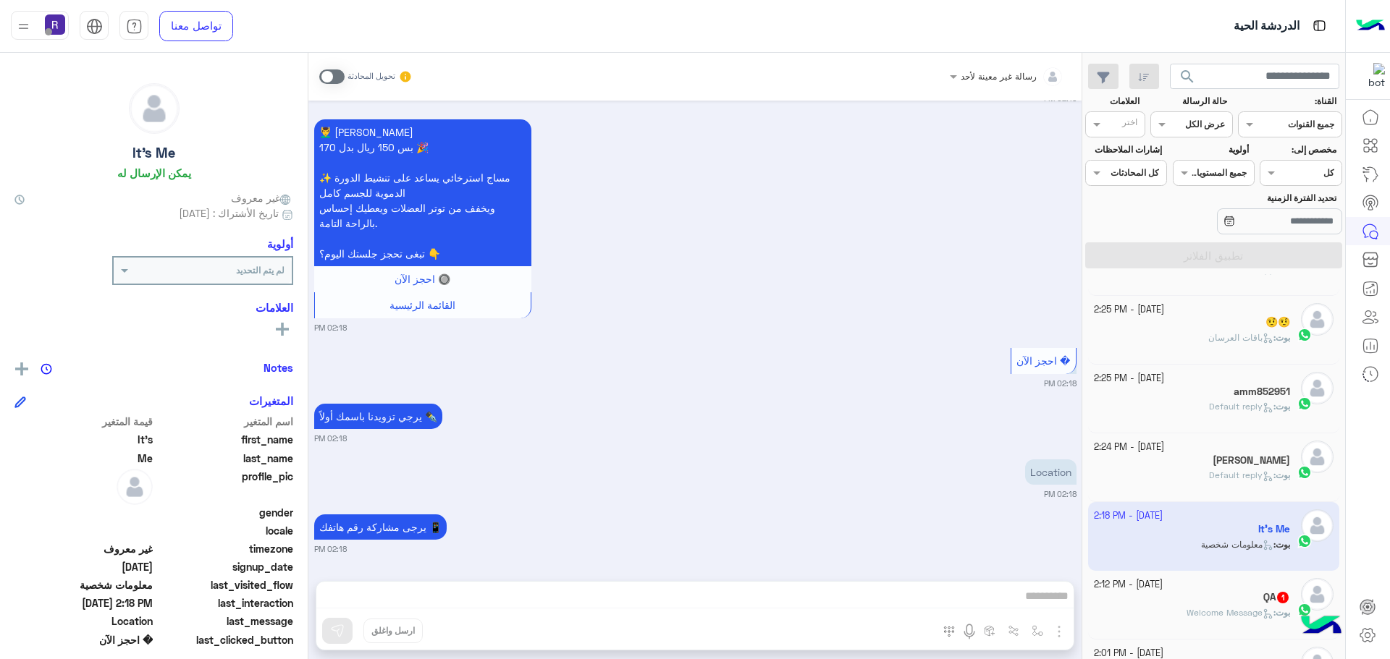
click at [1241, 606] on div "QA 1" at bounding box center [1192, 598] width 197 height 15
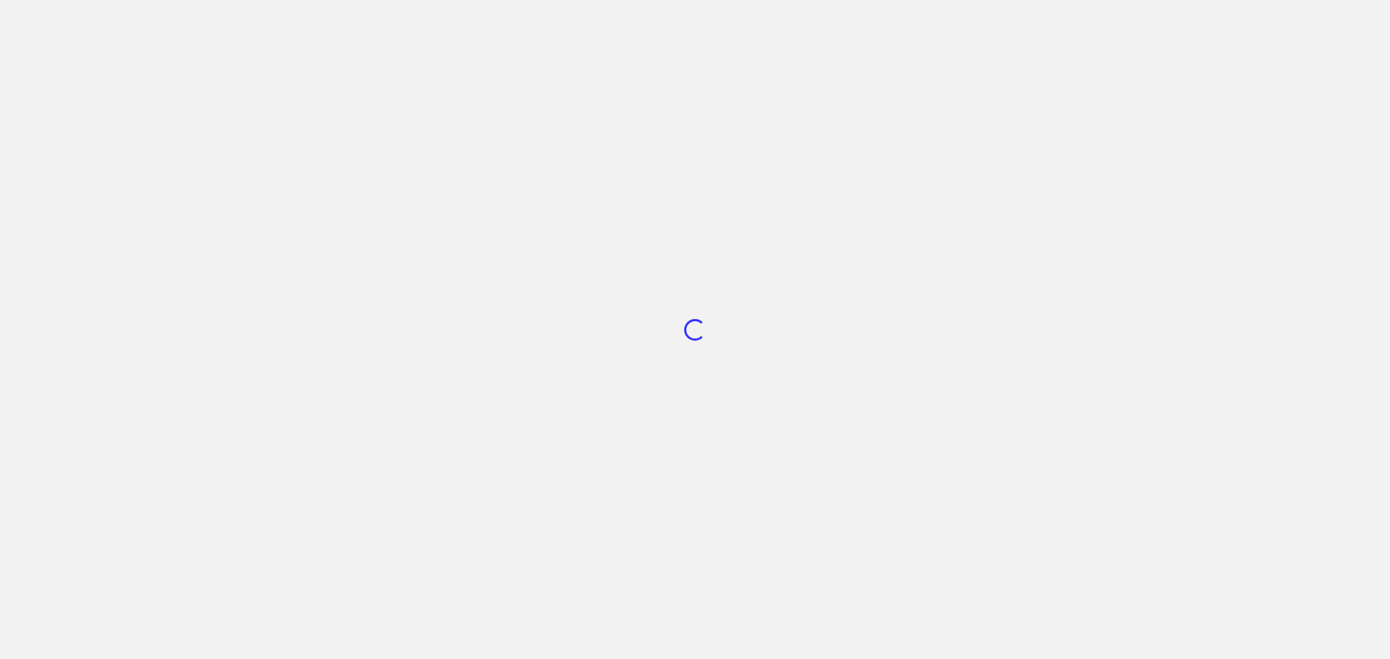
scroll to position [546, 0]
